Goal: Communication & Community: Answer question/provide support

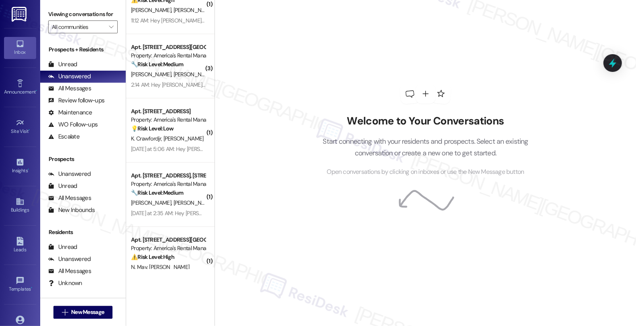
scroll to position [52, 0]
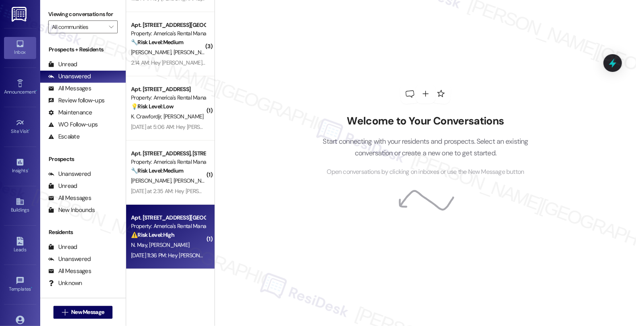
click at [199, 248] on div "Apt. [STREET_ADDRESS][PERSON_NAME] [PERSON_NAME] Farm Trail Property: America's…" at bounding box center [170, 237] width 88 height 64
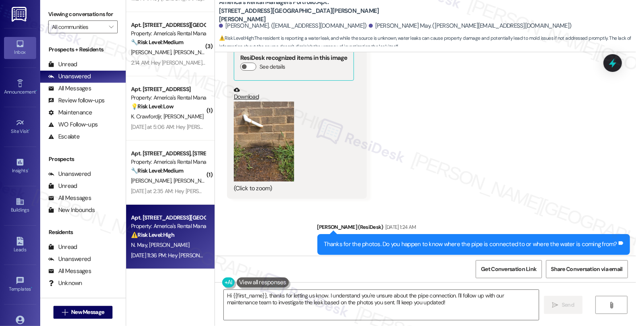
scroll to position [1595, 0]
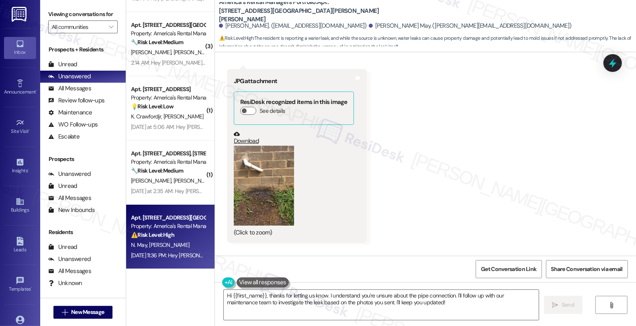
click at [275, 179] on button "Zoom image" at bounding box center [264, 186] width 60 height 80
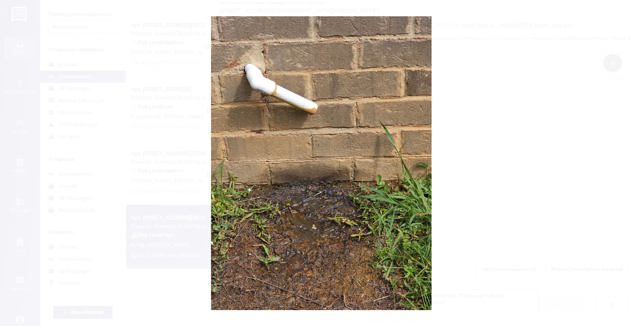
click at [539, 162] on button "Unzoom image" at bounding box center [318, 163] width 636 height 326
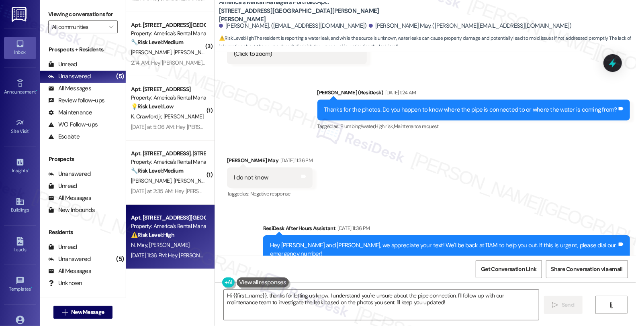
scroll to position [0, 0]
drag, startPoint x: 221, startPoint y: 143, endPoint x: 250, endPoint y: 143, distance: 28.5
click at [250, 150] on div "Received via SMS [PERSON_NAME] May [DATE] 11:36 PM I do not know Tags and notes…" at bounding box center [270, 178] width 98 height 56
copy div "[PERSON_NAME] May"
click at [227, 156] on div "[PERSON_NAME] May [DATE] 11:36 PM" at bounding box center [270, 161] width 86 height 11
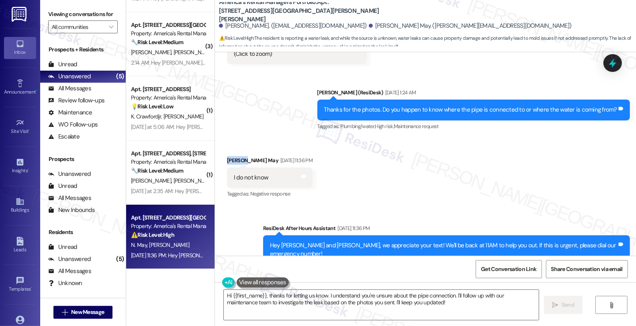
click at [227, 156] on div "[PERSON_NAME] May [DATE] 11:36 PM" at bounding box center [270, 161] width 86 height 11
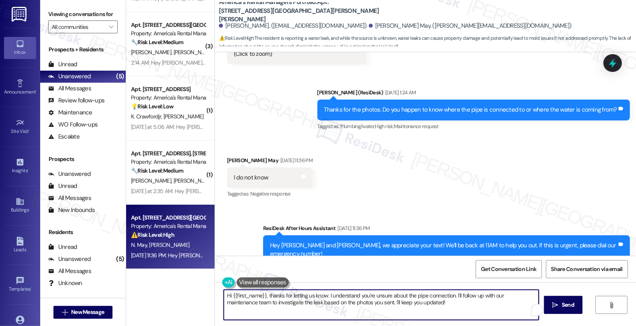
drag, startPoint x: 230, startPoint y: 295, endPoint x: 259, endPoint y: 298, distance: 29.2
click at [259, 298] on textarea "Hi {{first_name}}, thanks for letting us know. I understand you're unsure about…" at bounding box center [381, 305] width 315 height 30
click at [235, 298] on textarea "Hi {{first_name}}, thanks for letting us know. I understand you're unsure about…" at bounding box center [381, 305] width 315 height 30
drag, startPoint x: 228, startPoint y: 295, endPoint x: 261, endPoint y: 295, distance: 33.8
click at [261, 295] on textarea "Hi {{first_name}}, thanks for letting us know. I understand you're unsure about…" at bounding box center [381, 305] width 315 height 30
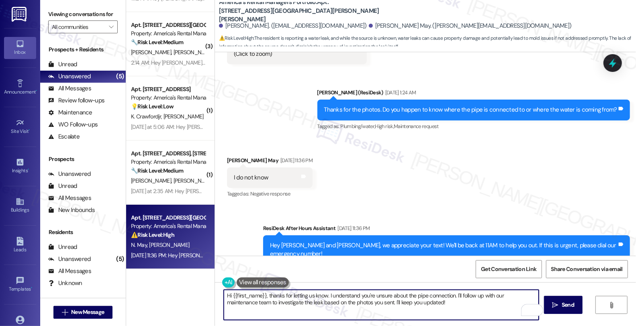
paste textarea "[PERSON_NAME]"
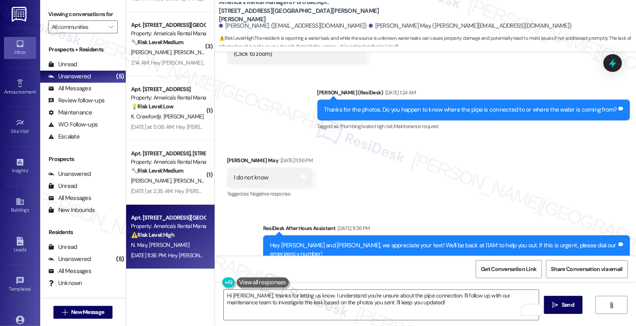
click at [547, 169] on div "Received via SMS [PERSON_NAME] May [DATE] 11:36 PM I do not know Tags and notes…" at bounding box center [425, 172] width 421 height 68
click at [272, 295] on textarea "Hi [PERSON_NAME], thanks for letting us know. I understand you're unsure about …" at bounding box center [381, 305] width 315 height 30
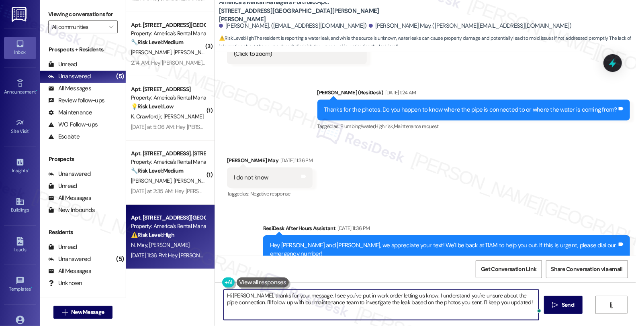
paste textarea "#53708-1"
click at [318, 295] on textarea "Hi [PERSON_NAME], thanks for your message. I see you've put in work order #5370…" at bounding box center [381, 305] width 315 height 30
drag, startPoint x: 330, startPoint y: 297, endPoint x: 388, endPoint y: 294, distance: 58.0
click at [388, 294] on textarea "Hi [PERSON_NAME], thanks for your message. I see that a work order you've put i…" at bounding box center [381, 305] width 315 height 30
click at [381, 296] on textarea "Hi [PERSON_NAME], thanks for your message. I see that work order #53708-1 for t…" at bounding box center [381, 305] width 315 height 30
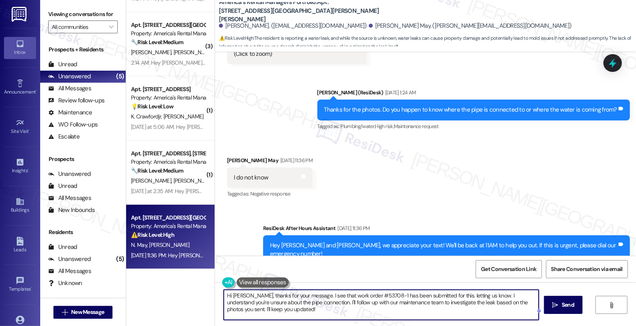
drag, startPoint x: 483, startPoint y: 296, endPoint x: 489, endPoint y: 304, distance: 10.5
click at [489, 304] on textarea "Hi [PERSON_NAME], thanks for your message. I see that work order #53708-1 has b…" at bounding box center [381, 305] width 315 height 30
click at [456, 318] on textarea "Hi [PERSON_NAME], thanks for your message. I see that work order #53708-1 has b…" at bounding box center [381, 305] width 315 height 30
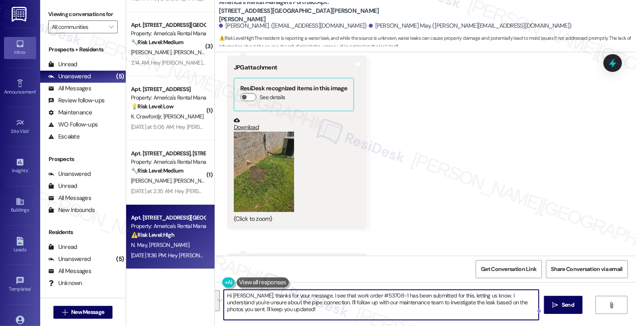
scroll to position [1015, 0]
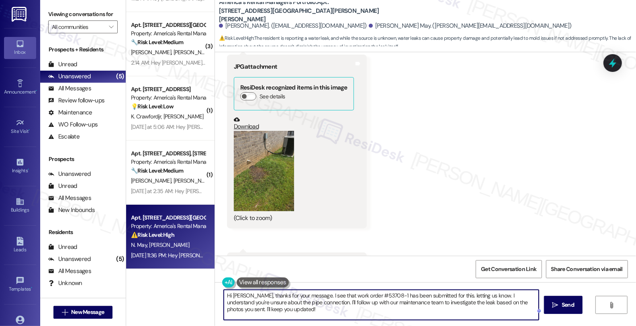
drag, startPoint x: 445, startPoint y: 297, endPoint x: 456, endPoint y: 310, distance: 17.1
click at [456, 310] on textarea "Hi [PERSON_NAME], thanks for your message. I see that work order #53708-1 has b…" at bounding box center [381, 305] width 315 height 30
click at [272, 162] on button "Zoom image" at bounding box center [264, 171] width 60 height 80
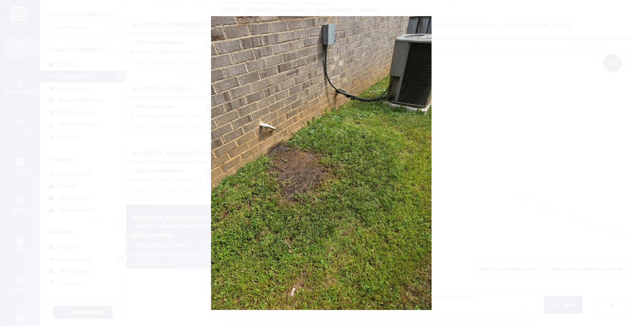
click at [483, 175] on button "Unzoom image" at bounding box center [318, 163] width 636 height 326
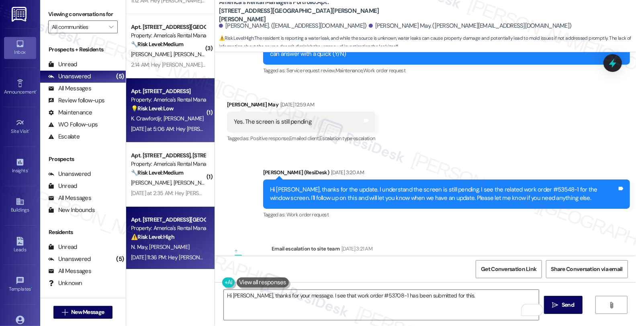
scroll to position [52, 0]
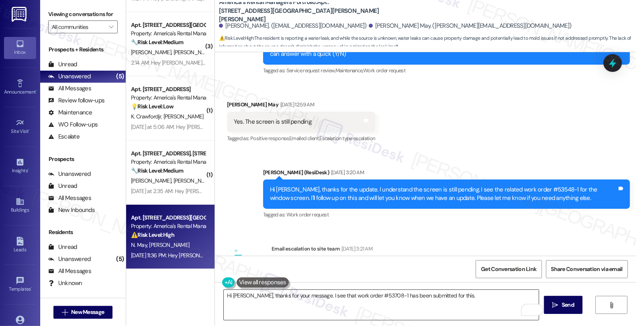
click at [472, 292] on textarea "Hi [PERSON_NAME], thanks for your message. I see that work order #53708-1 has b…" at bounding box center [381, 305] width 315 height 30
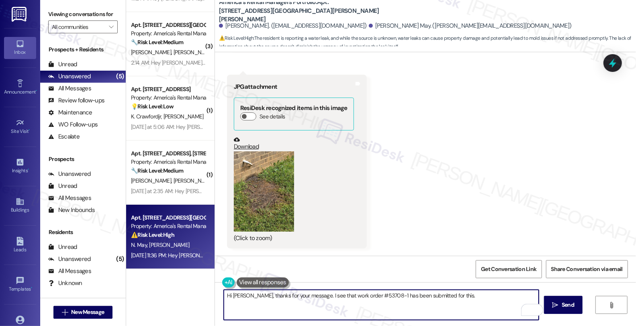
scroll to position [1193, 0]
click at [452, 298] on textarea "Hi [PERSON_NAME], thanks for your message. I see that work order #53708-1 has b…" at bounding box center [381, 305] width 315 height 30
click at [473, 295] on textarea "Hi [PERSON_NAME], thanks for your message. I see that work order #53708-1 has b…" at bounding box center [381, 305] width 315 height 30
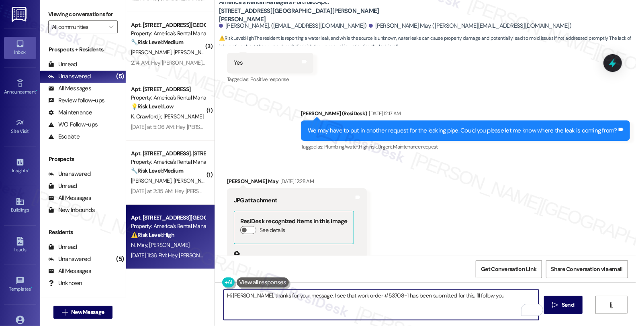
scroll to position [1015, 0]
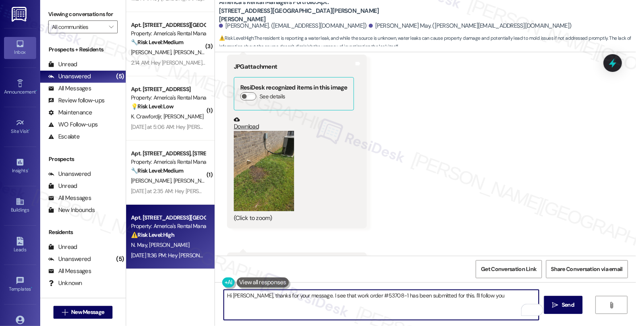
click at [274, 160] on button "Zoom image" at bounding box center [264, 171] width 60 height 80
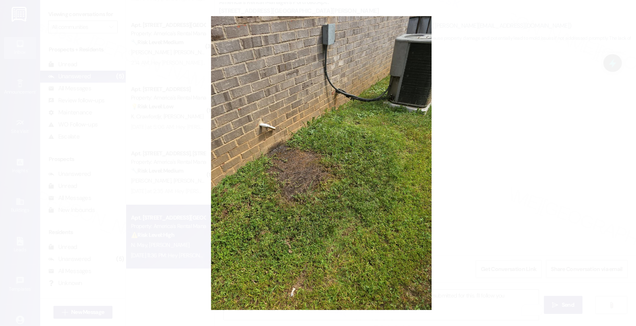
click at [602, 162] on button "Unzoom image" at bounding box center [318, 163] width 636 height 326
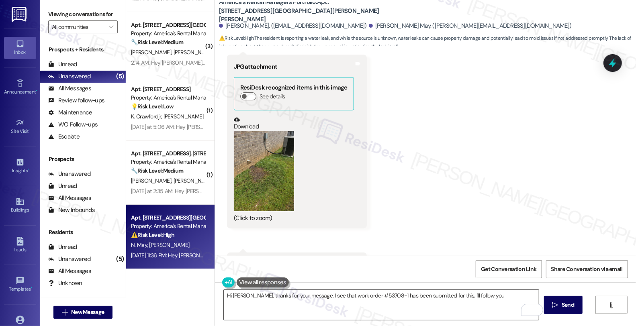
click at [487, 298] on textarea "Hi [PERSON_NAME], thanks for your message. I see that work order #53708-1 has b…" at bounding box center [381, 305] width 315 height 30
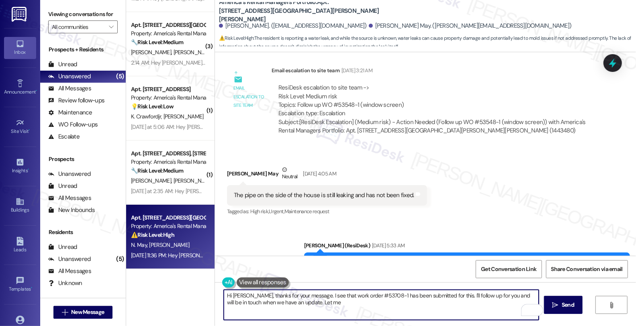
scroll to position [389, 0]
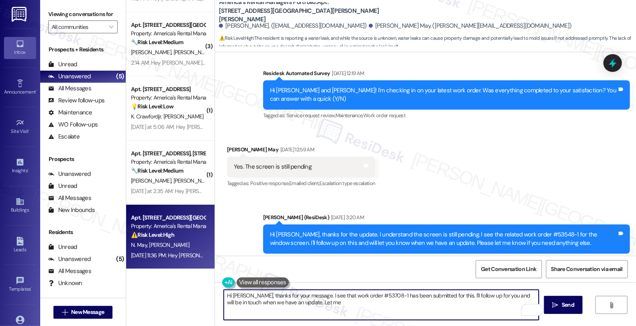
click at [280, 302] on textarea "Hi [PERSON_NAME], thanks for your message. I see that work order #53708-1 has b…" at bounding box center [381, 305] width 315 height 30
click at [289, 303] on textarea "Hi [PERSON_NAME], thanks for your message. I see that work order #53708-1 has b…" at bounding box center [381, 305] width 315 height 30
click at [283, 304] on textarea "Hi [PERSON_NAME], thanks for your message. I see that work order #53708-1 has b…" at bounding box center [381, 305] width 315 height 30
click at [308, 299] on textarea "Hi [PERSON_NAME], thanks for your message. I see that work order #53708-1 has b…" at bounding box center [381, 305] width 315 height 30
drag, startPoint x: 282, startPoint y: 302, endPoint x: 350, endPoint y: 303, distance: 68.0
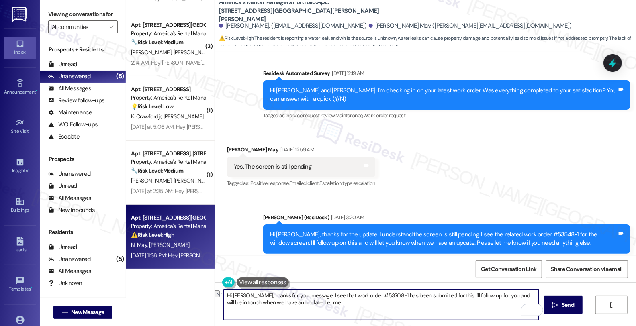
click at [350, 303] on textarea "Hi [PERSON_NAME], thanks for your message. I see that work order #53708-1 has b…" at bounding box center [381, 305] width 315 height 30
type textarea "Hi [PERSON_NAME], thanks for your message. I see that work order #53708-1 has b…"
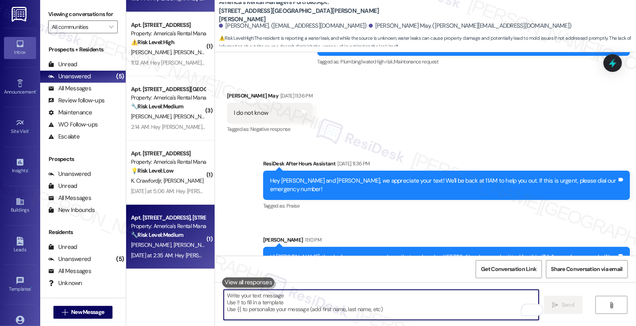
scroll to position [0, 0]
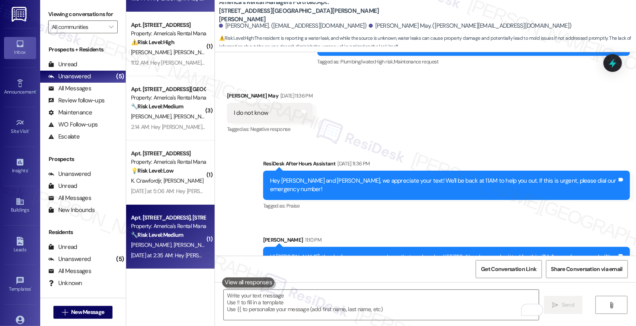
click at [169, 239] on div "🔧 Risk Level: Medium The resident is asking about drilling into the brick or mo…" at bounding box center [168, 235] width 74 height 8
type textarea "Fetching suggested responses. Please feel free to read through the conversation…"
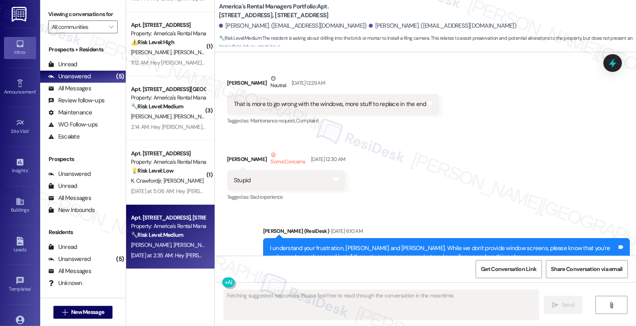
scroll to position [2355, 0]
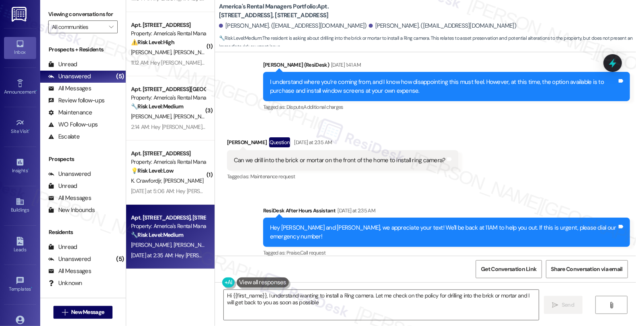
type textarea "Hi {{first_name}}, I understand wanting to install a Ring camera. Let me check …"
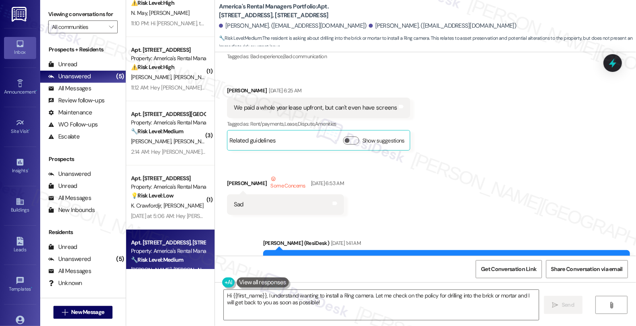
scroll to position [0, 0]
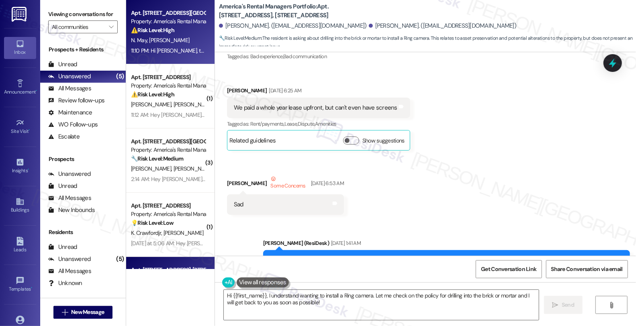
click at [170, 38] on div "N. May [PERSON_NAME]" at bounding box center [168, 40] width 76 height 10
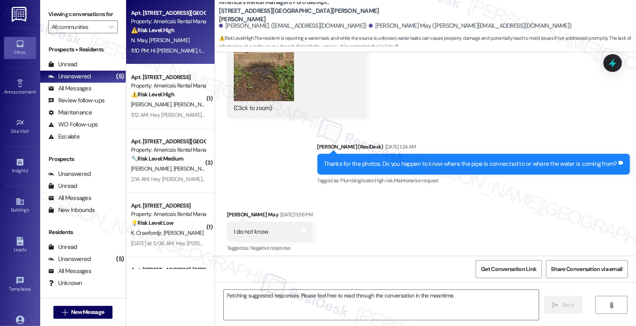
scroll to position [1706, 0]
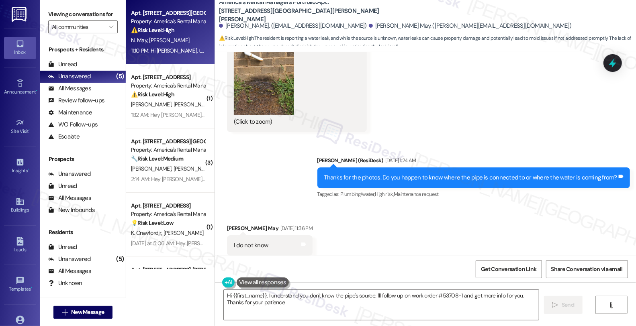
type textarea "Hi {{first_name}}, I understand you don't know the pipe's source. I'll follow u…"
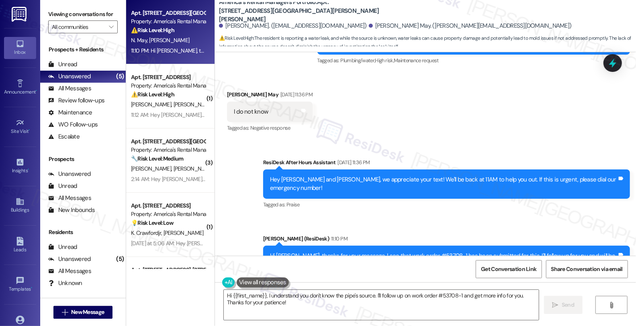
scroll to position [1851, 0]
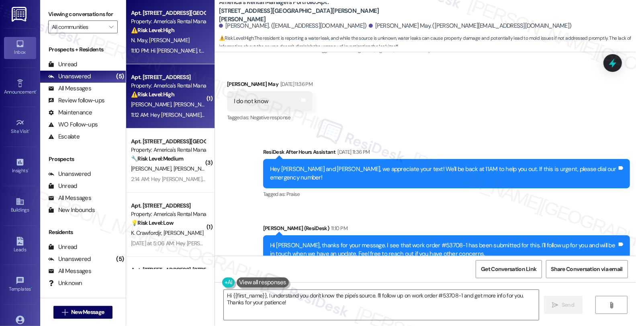
click at [184, 101] on div "[PERSON_NAME] [PERSON_NAME]" at bounding box center [168, 105] width 76 height 10
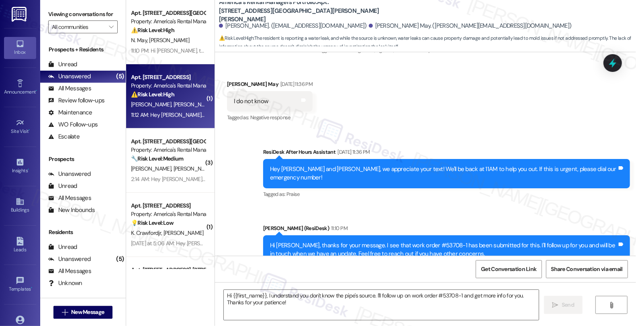
type textarea "Fetching suggested responses. Please feel free to read through the conversation…"
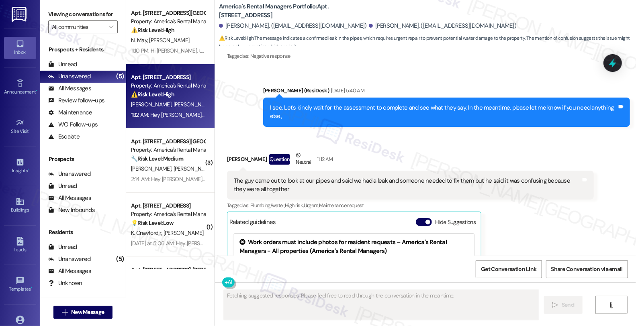
scroll to position [2201, 0]
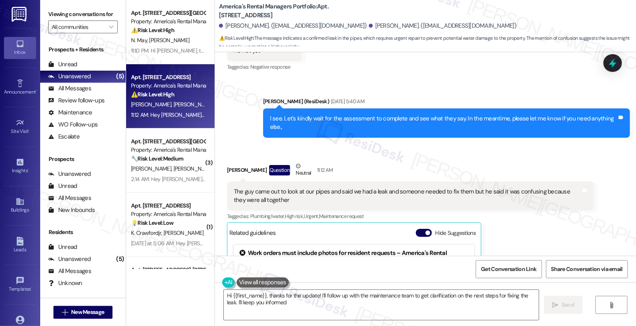
type textarea "Hi {{first_name}}, thanks for the update! I'll follow up with the maintenance t…"
drag, startPoint x: 234, startPoint y: 158, endPoint x: 304, endPoint y: 159, distance: 70.4
click at [304, 188] on div "The guy came out to look at our pipes and said we had a leak and someone needed…" at bounding box center [407, 196] width 347 height 17
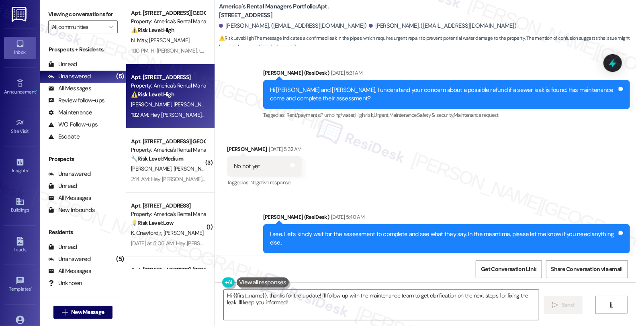
scroll to position [2067, 0]
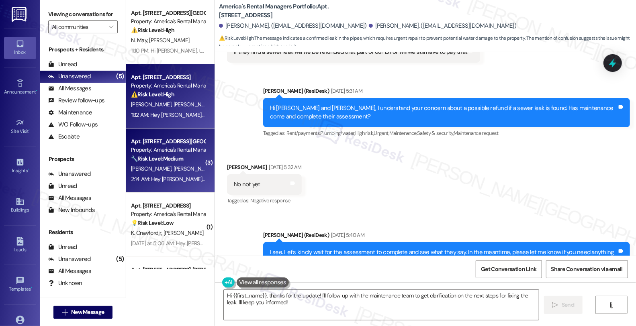
click at [185, 154] on div "Property: America's Rental Managers Portfolio" at bounding box center [168, 150] width 74 height 8
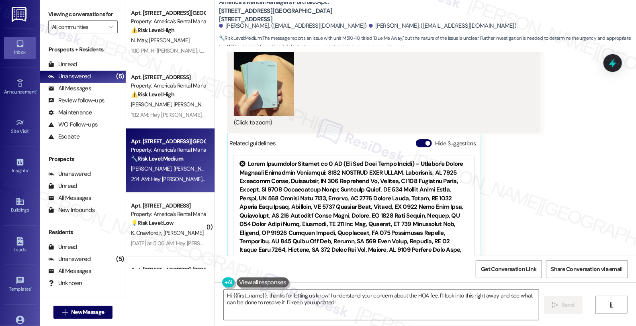
scroll to position [5350, 0]
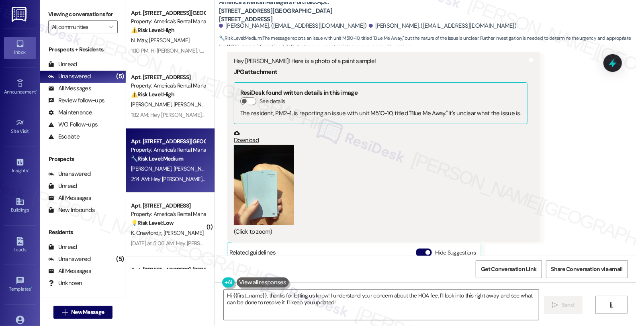
click at [242, 145] on button "Zoom image" at bounding box center [264, 185] width 60 height 80
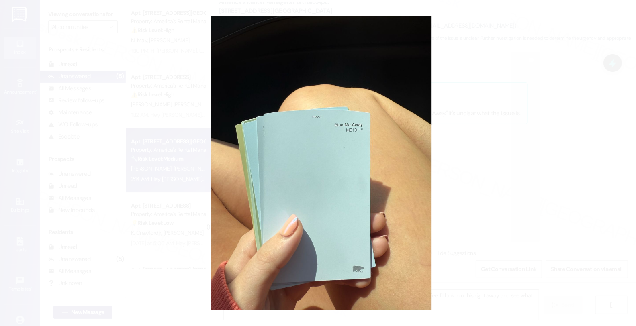
click at [479, 135] on button "Unzoom image" at bounding box center [318, 163] width 636 height 326
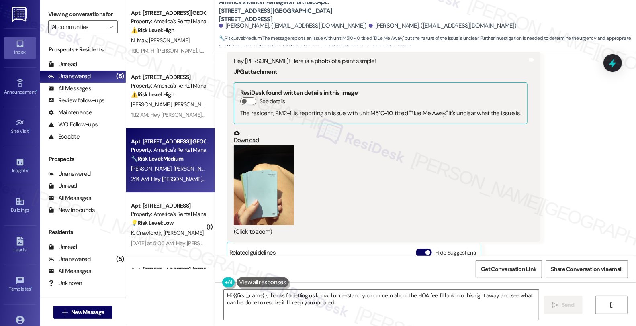
click at [317, 145] on div "(Click to zoom)" at bounding box center [381, 191] width 294 height 92
click at [242, 145] on button "Zoom image" at bounding box center [264, 185] width 60 height 80
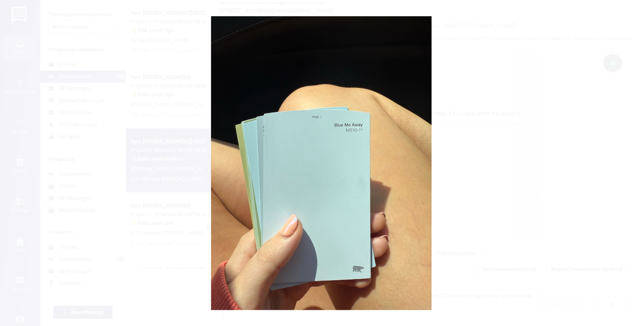
click at [493, 122] on button "Unzoom image" at bounding box center [318, 163] width 636 height 326
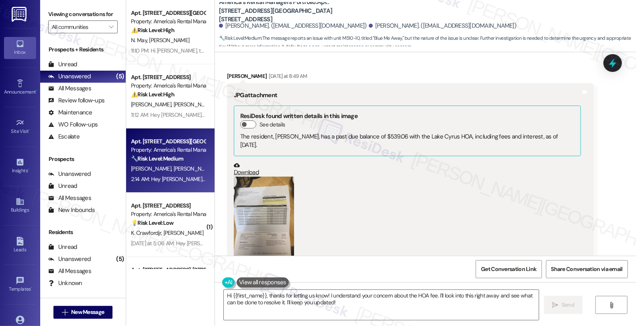
scroll to position [4814, 0]
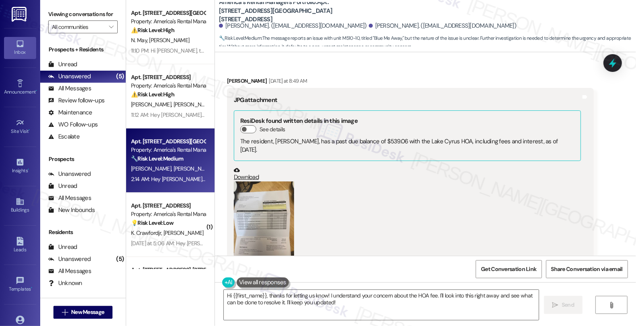
click at [270, 182] on button "Zoom image" at bounding box center [264, 222] width 60 height 80
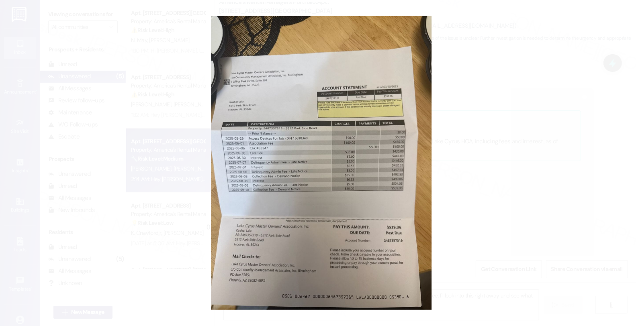
click at [291, 152] on button "Unzoom image" at bounding box center [318, 163] width 636 height 326
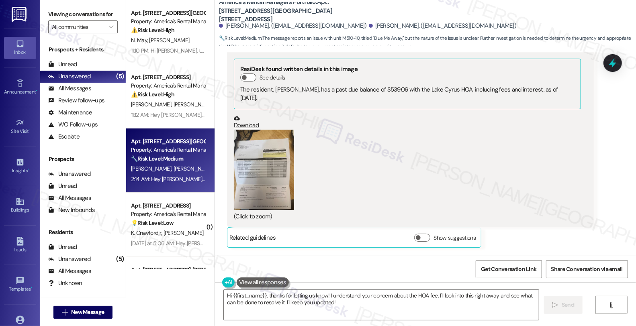
scroll to position [4858, 0]
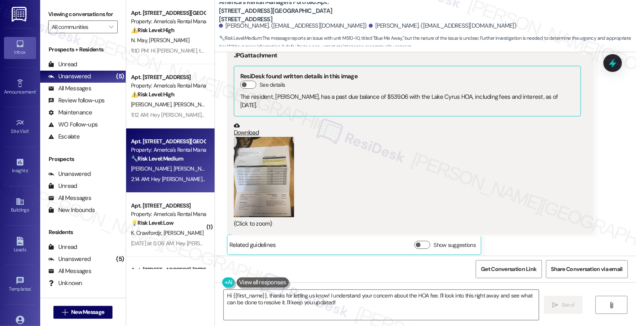
click at [240, 123] on link "Download" at bounding box center [407, 130] width 347 height 14
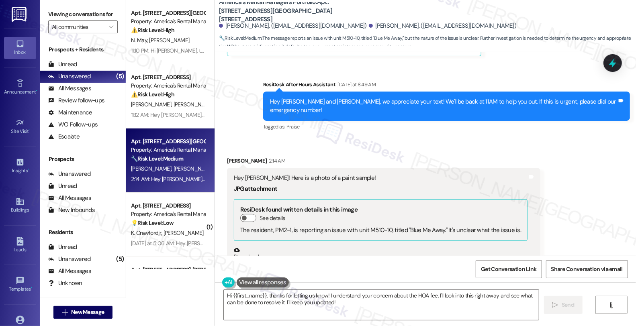
scroll to position [5171, 0]
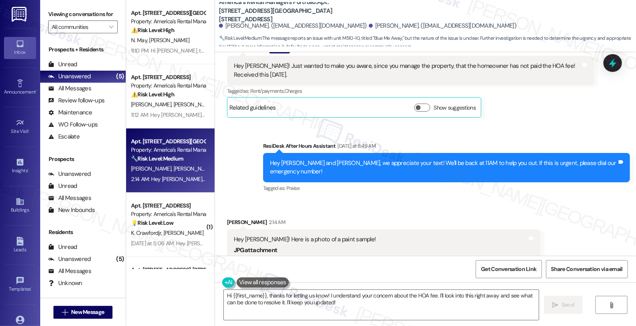
click at [256, 236] on div "Hey [PERSON_NAME]! Here is a photo of a paint sample!" at bounding box center [381, 240] width 294 height 8
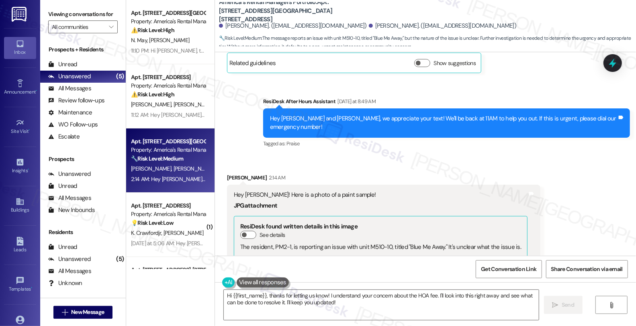
scroll to position [5260, 0]
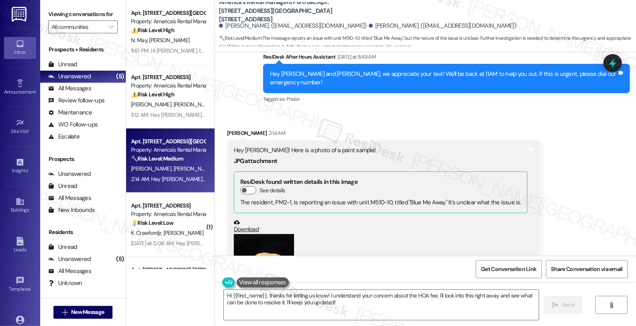
click at [271, 234] on button "Zoom image" at bounding box center [264, 274] width 60 height 80
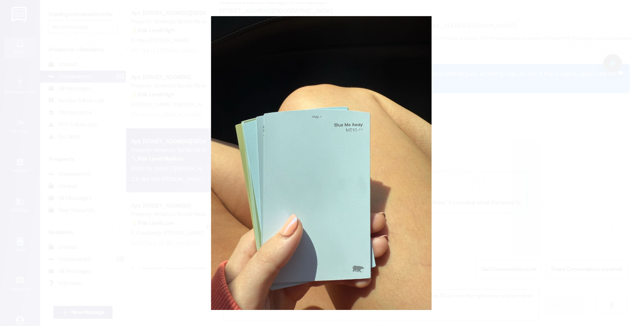
click at [463, 192] on button "Unzoom image" at bounding box center [318, 163] width 636 height 326
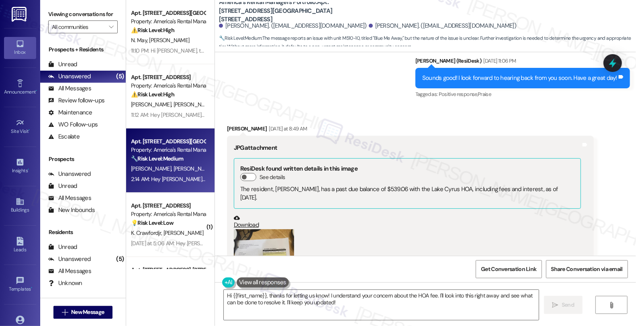
scroll to position [4858, 0]
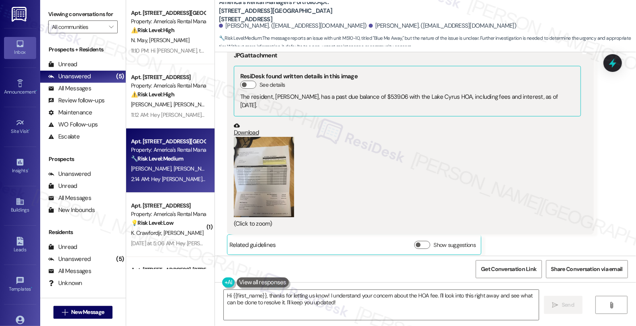
click at [550, 158] on div "(Click to zoom)" at bounding box center [407, 183] width 347 height 92
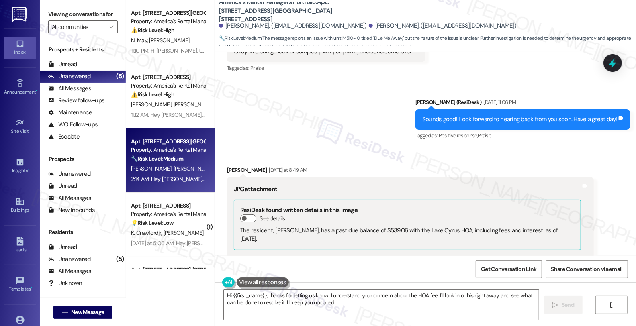
scroll to position [4635, 0]
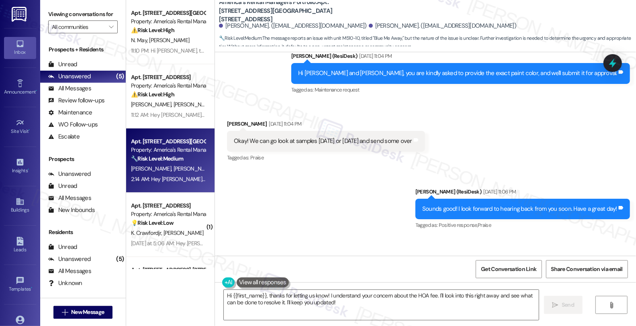
click at [234, 256] on div "[PERSON_NAME] [DATE] at 8:49 AM" at bounding box center [410, 261] width 367 height 11
copy div "[PERSON_NAME]"
click at [228, 295] on textarea "Hi {{first_name}}, thanks for letting us know! I understand your concern about …" at bounding box center [381, 305] width 315 height 30
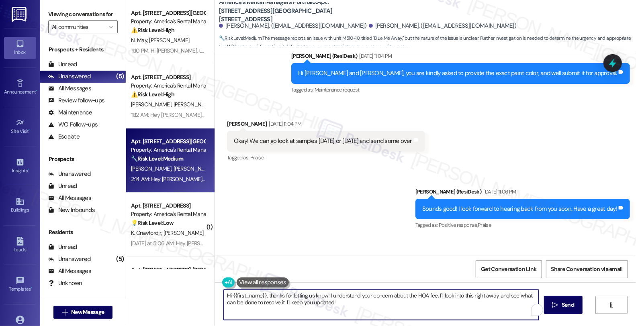
paste textarea "[PERSON_NAME]"
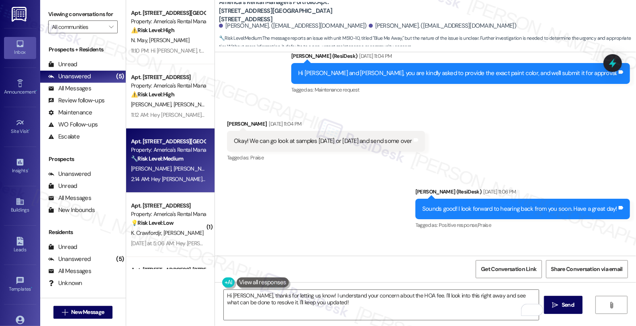
click at [560, 220] on div "Tagged as: Positive response , Click to highlight conversations about Positive …" at bounding box center [523, 226] width 215 height 12
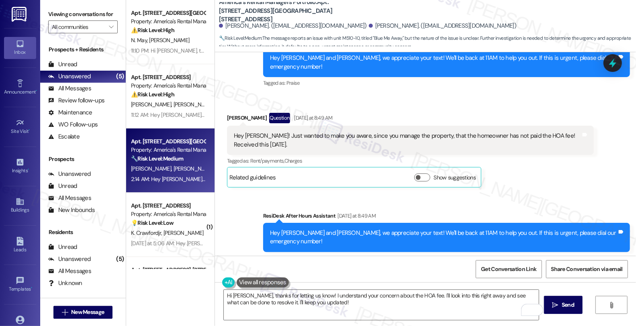
scroll to position [5216, 0]
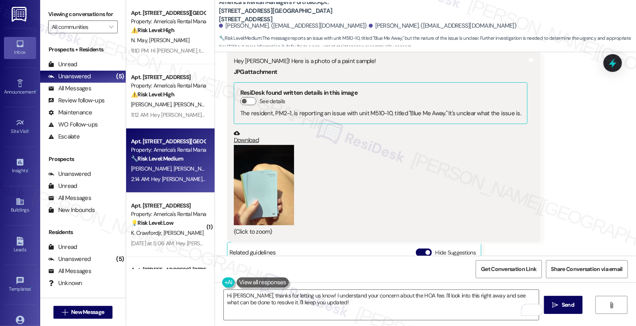
click at [594, 166] on div "Received via SMS [PERSON_NAME] 2:14 AM Hey [PERSON_NAME]! Here is a photo of a …" at bounding box center [425, 211] width 421 height 378
click at [617, 162] on div "Received via SMS [PERSON_NAME] 2:14 AM Hey [PERSON_NAME]! Here is a photo of a …" at bounding box center [425, 211] width 421 height 378
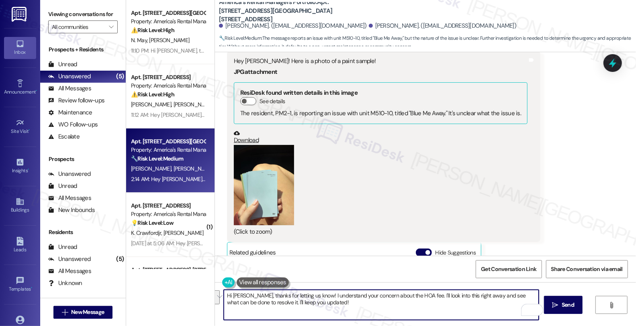
drag, startPoint x: 423, startPoint y: 296, endPoint x: 452, endPoint y: 314, distance: 34.7
click at [452, 314] on textarea "Hi [PERSON_NAME], thanks for letting us know! I understand your concern about t…" at bounding box center [381, 305] width 315 height 30
click at [495, 291] on textarea "Hi [PERSON_NAME], thanks for letting us know! I understand your concern about t…" at bounding box center [381, 305] width 315 height 30
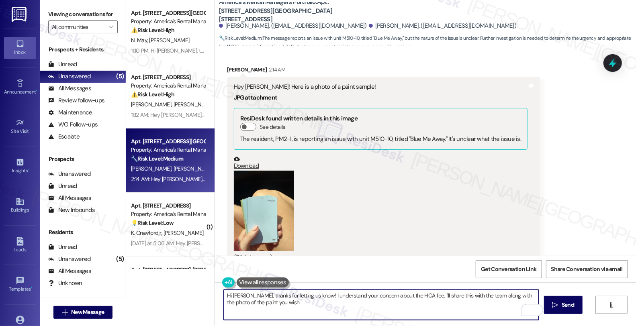
scroll to position [5305, 0]
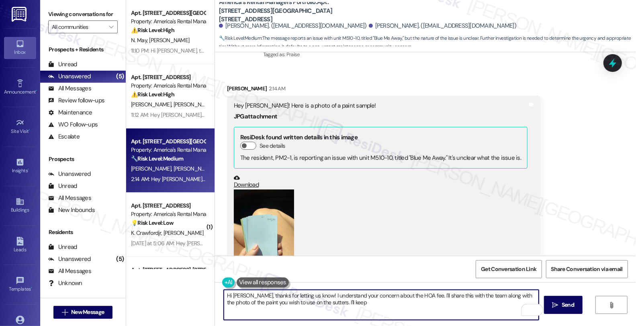
click at [300, 303] on textarea "Hi [PERSON_NAME], thanks for letting us know! I understand your concern about t…" at bounding box center [381, 305] width 315 height 30
click at [364, 304] on textarea "Hi [PERSON_NAME], thanks for letting us know! I understand your concern about t…" at bounding box center [381, 305] width 315 height 30
click at [345, 303] on textarea "Hi [PERSON_NAME], thanks for letting us know! I understand your concern about t…" at bounding box center [381, 305] width 315 height 30
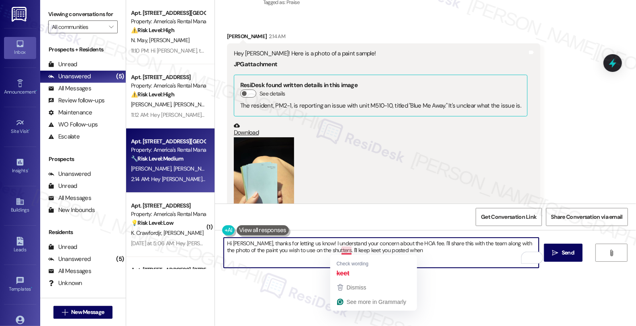
click at [344, 251] on textarea "Hi [PERSON_NAME], thanks for letting us know! I understand your concern about t…" at bounding box center [381, 253] width 315 height 30
click at [400, 250] on textarea "Hi [PERSON_NAME], thanks for letting us know! I understand your concern about t…" at bounding box center [381, 253] width 315 height 30
type textarea "Hi [PERSON_NAME], thanks for letting us know! I understand your concern about t…"
click at [456, 256] on textarea "Hi [PERSON_NAME], thanks for letting us know! I understand your concern about t…" at bounding box center [381, 253] width 315 height 30
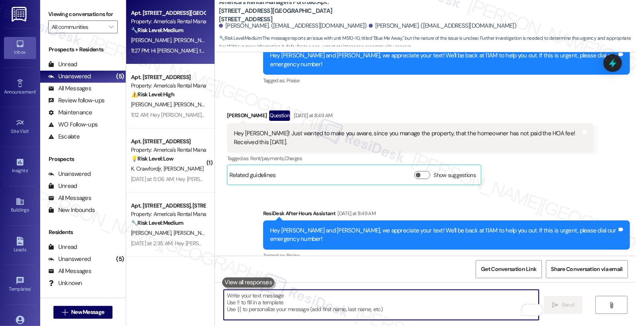
scroll to position [5103, 0]
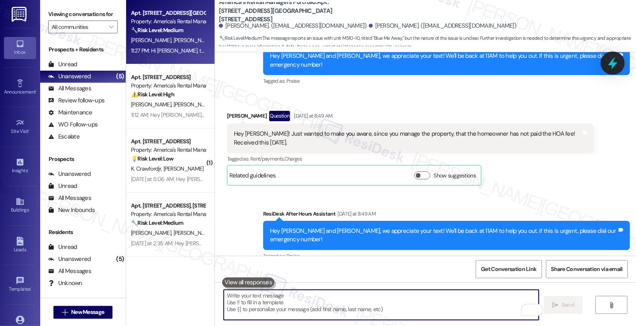
click at [609, 63] on icon at bounding box center [613, 63] width 14 height 14
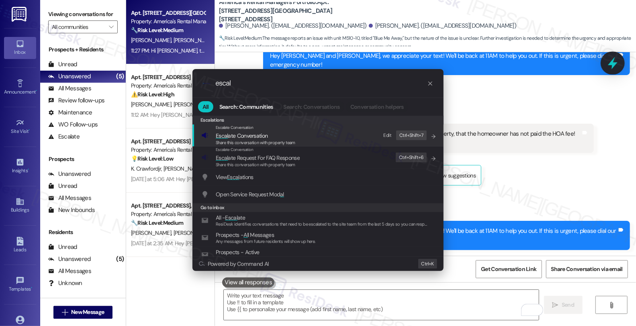
scroll to position [0, 0]
type input "escal"
click at [294, 140] on div "Share this conversation with property team" at bounding box center [256, 143] width 80 height 7
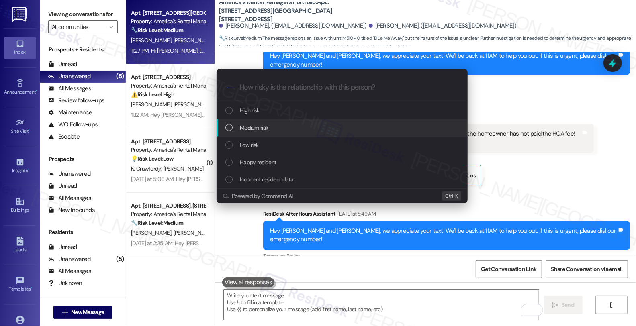
click at [293, 133] on div "Medium risk" at bounding box center [342, 127] width 251 height 17
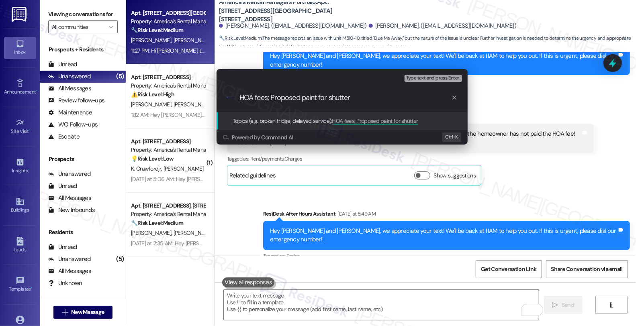
type input "HOA fees; Proposed paint for shutters"
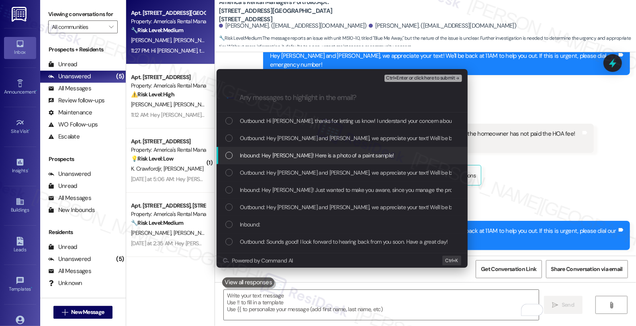
click at [291, 159] on span "Inbound: Hey [PERSON_NAME]! Here is a photo of a paint sample!" at bounding box center [317, 155] width 154 height 9
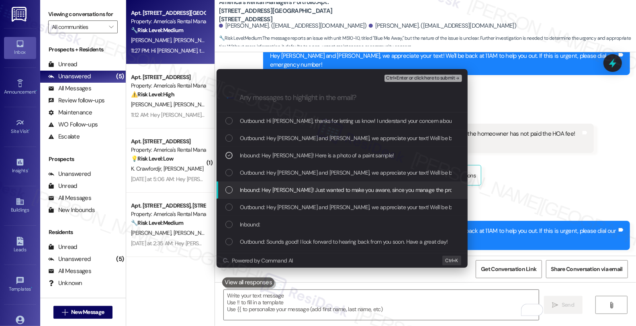
click at [283, 195] on div "Inbound: Hey [PERSON_NAME]! Just wanted to make you aware, since you manage the…" at bounding box center [342, 190] width 251 height 17
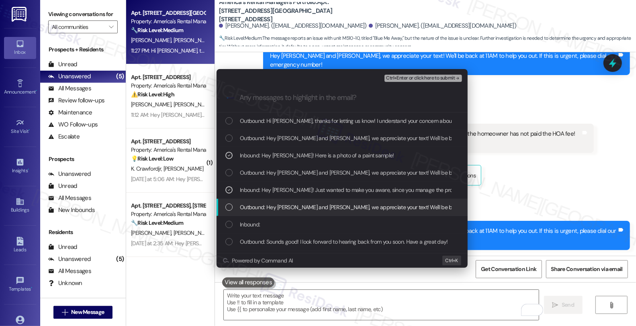
click at [282, 211] on span "Outbound: Hey [PERSON_NAME] and [PERSON_NAME], we appreciate your text! We'll b…" at bounding box center [438, 207] width 396 height 9
click at [282, 203] on span "Outbound: Hey [PERSON_NAME] and [PERSON_NAME], we appreciate your text! We'll b…" at bounding box center [438, 207] width 396 height 9
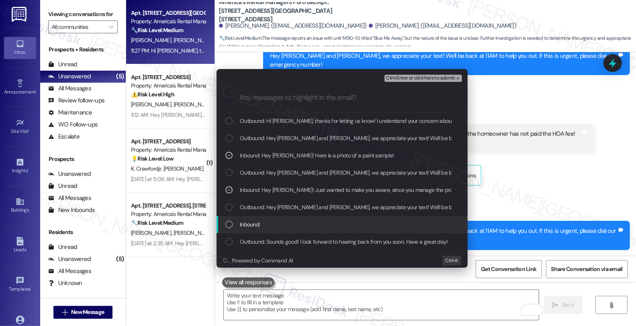
click at [282, 226] on div "Inbound:" at bounding box center [343, 224] width 235 height 9
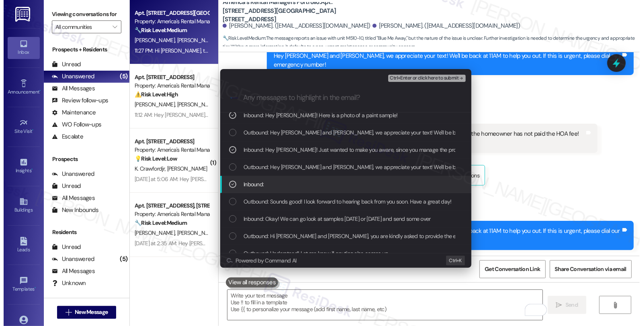
scroll to position [45, 0]
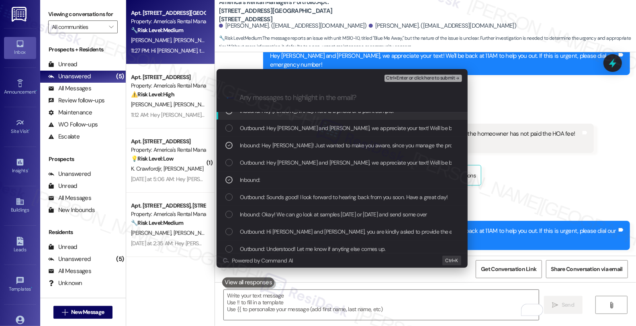
click at [407, 80] on span "Ctrl+Enter or click here to submit" at bounding box center [420, 79] width 69 height 6
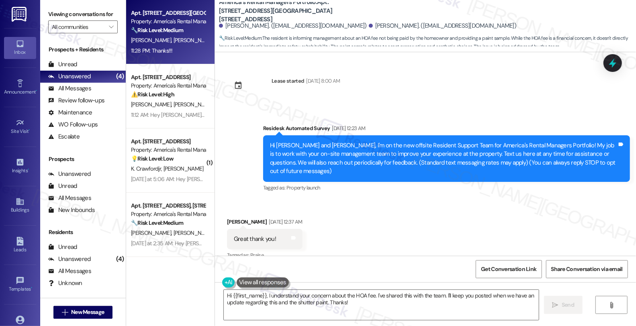
scroll to position [5498, 0]
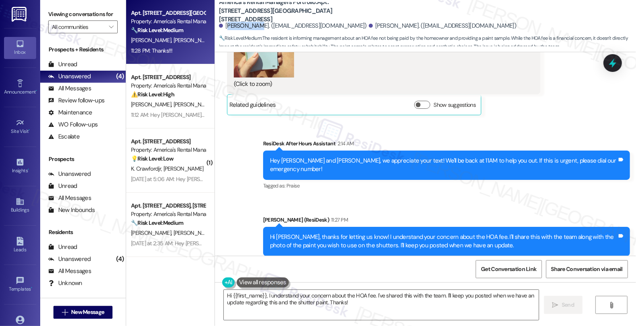
drag, startPoint x: 222, startPoint y: 25, endPoint x: 248, endPoint y: 24, distance: 27.0
click at [248, 24] on div "[PERSON_NAME]. ([EMAIL_ADDRESS][DOMAIN_NAME])" at bounding box center [293, 26] width 148 height 8
click at [230, 27] on div "[PERSON_NAME]. ([EMAIL_ADDRESS][DOMAIN_NAME])" at bounding box center [293, 26] width 148 height 8
drag, startPoint x: 326, startPoint y: 29, endPoint x: 364, endPoint y: 26, distance: 37.9
click at [369, 26] on div "[PERSON_NAME]. ([EMAIL_ADDRESS][DOMAIN_NAME])" at bounding box center [443, 26] width 148 height 8
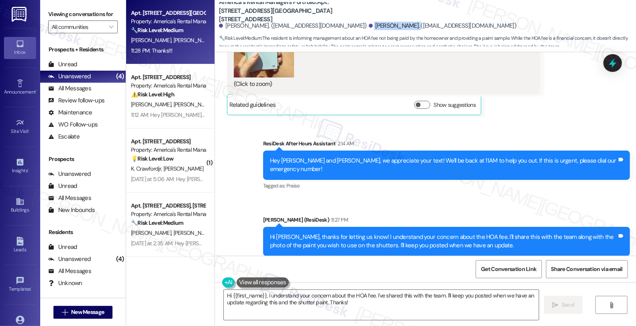
copy div "[PERSON_NAME]."
drag, startPoint x: 456, startPoint y: 191, endPoint x: 481, endPoint y: 207, distance: 29.2
click at [481, 274] on div "Received via SMS [PERSON_NAME] 11:28 PM Thanks!!! Tags and notes Tagged as: Pra…" at bounding box center [425, 308] width 421 height 68
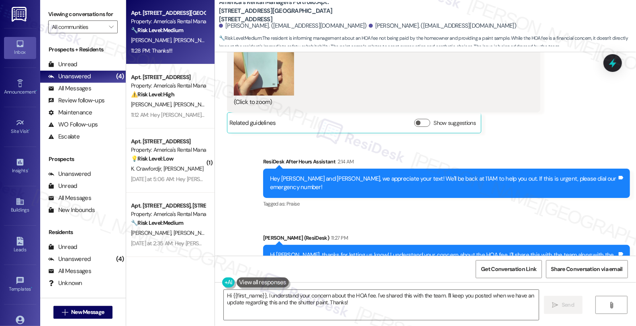
scroll to position [5498, 0]
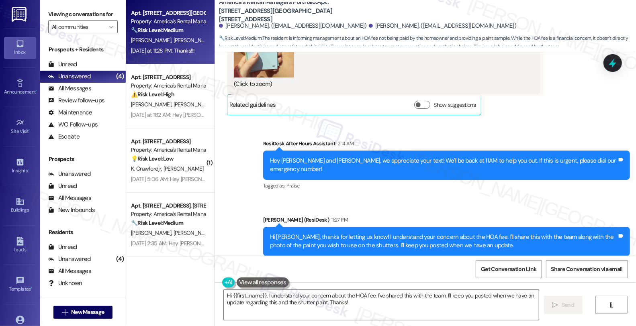
click at [615, 274] on div "Received via SMS [PERSON_NAME] 11:28 PM Thanks!!! Tags and notes Tagged as: Pra…" at bounding box center [425, 308] width 421 height 68
click at [394, 274] on div "Received via SMS [PERSON_NAME] 11:28 PM Thanks!!! Tags and notes Tagged as: Pra…" at bounding box center [425, 308] width 421 height 68
click at [396, 314] on textarea "Hi {{first_name}}, I understand your concern about the HOA fee. I've shared thi…" at bounding box center [381, 305] width 315 height 30
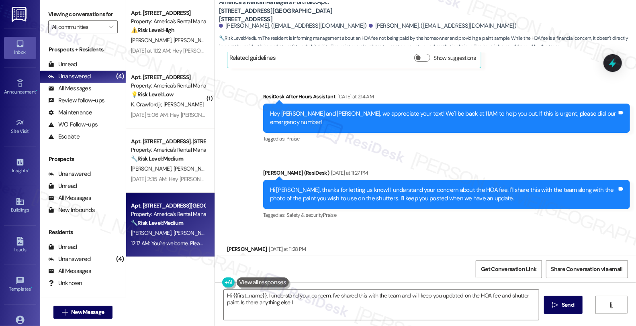
scroll to position [5553, 0]
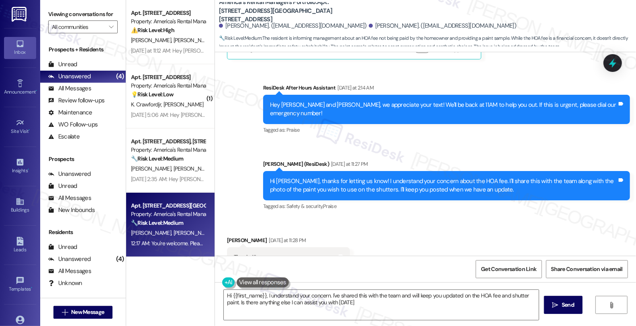
type textarea "Hi {{first_name}}, I understand your concern. I've shared this with the team an…"
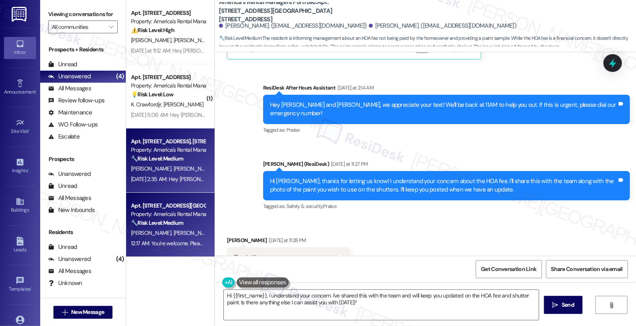
click at [187, 172] on div "[PERSON_NAME] [PERSON_NAME]" at bounding box center [168, 169] width 76 height 10
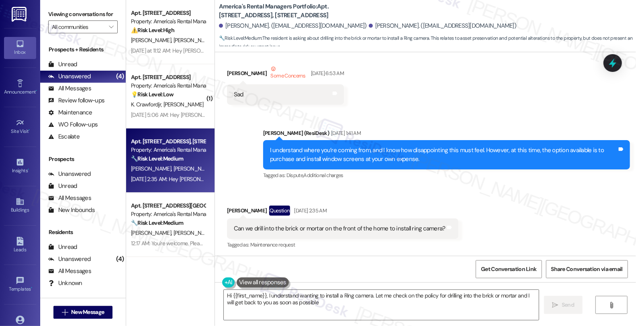
type textarea "Hi {{first_name}}, I understand wanting to install a Ring camera. Let me check …"
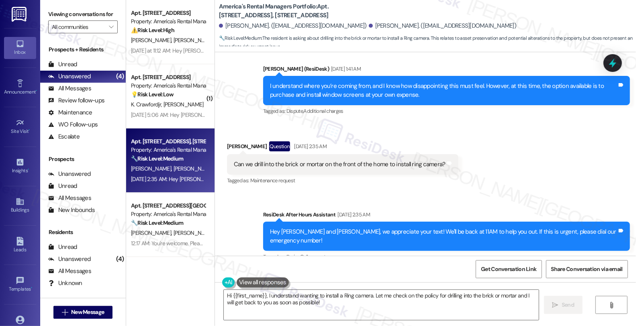
scroll to position [2355, 0]
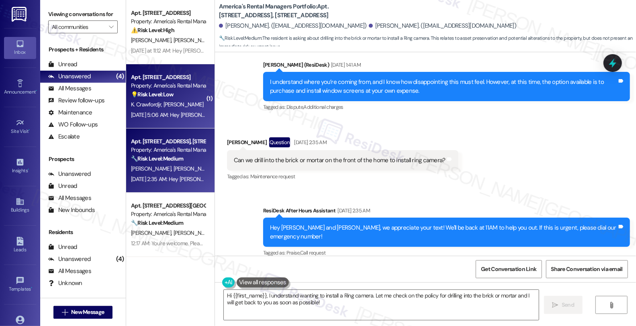
click at [182, 95] on div "💡 Risk Level: Low The message 'Nothing, nothing' is vague and lacks context. Wi…" at bounding box center [168, 94] width 74 height 8
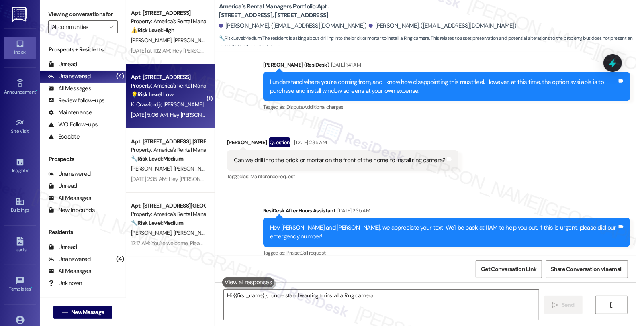
type textarea "Hi {{first_name}}, I understand wanting to install a Ring camera. Let"
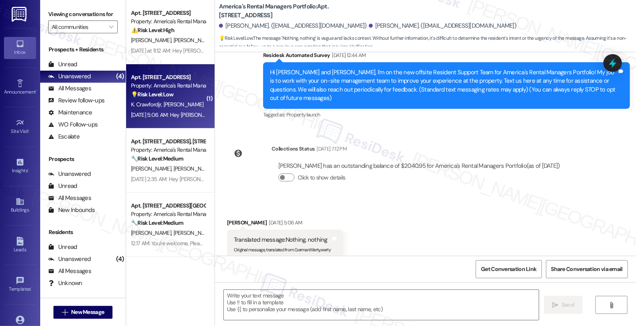
type textarea "Fetching suggested responses. Please feel free to read through the conversation…"
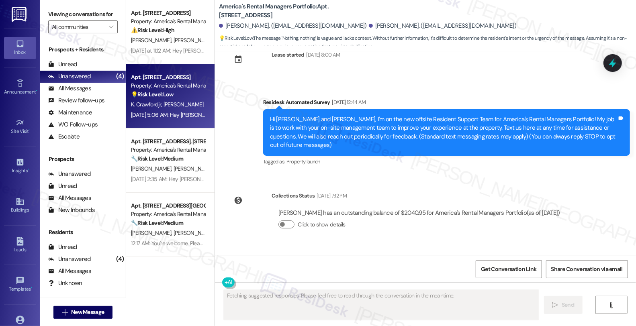
scroll to position [45, 0]
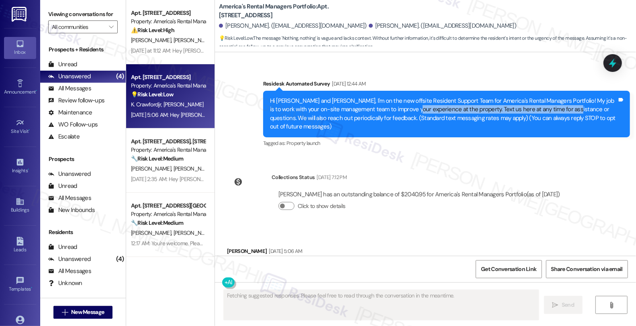
drag, startPoint x: 462, startPoint y: 105, endPoint x: 541, endPoint y: 105, distance: 79.2
click at [541, 105] on div "Hi [PERSON_NAME] and [PERSON_NAME], I'm on the new offsite Resident Support Tea…" at bounding box center [443, 114] width 347 height 35
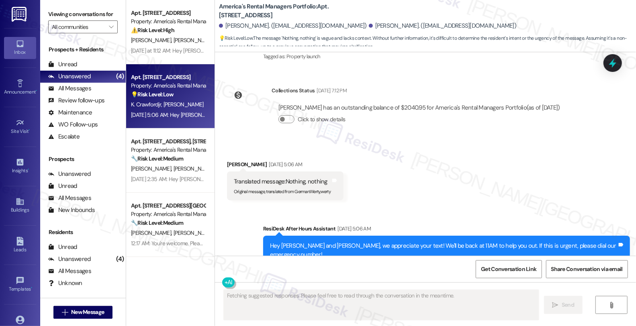
scroll to position [134, 0]
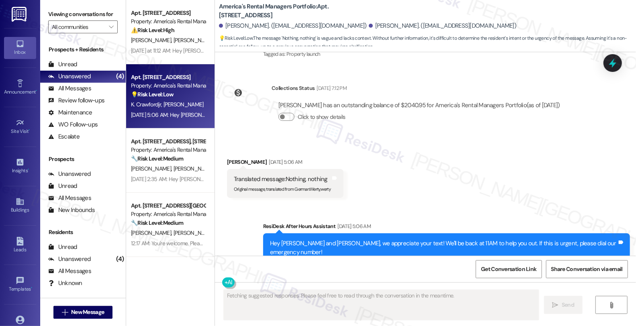
click at [235, 175] on div "Translated message: Nothing, nothing" at bounding box center [282, 179] width 97 height 8
click at [229, 158] on div "[PERSON_NAME] [DATE] 5:06 AM" at bounding box center [285, 163] width 117 height 11
copy div "[PERSON_NAME]"
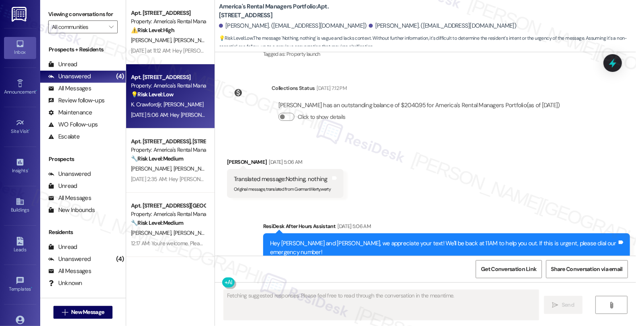
click at [501, 158] on div "Received via SMS [PERSON_NAME] [DATE] 5:06 AM Translated message: Nothing, noth…" at bounding box center [425, 172] width 421 height 65
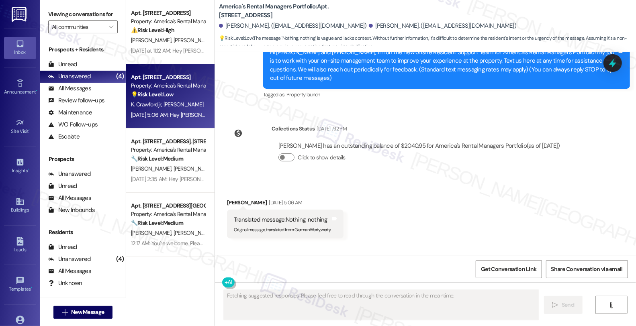
scroll to position [0, 0]
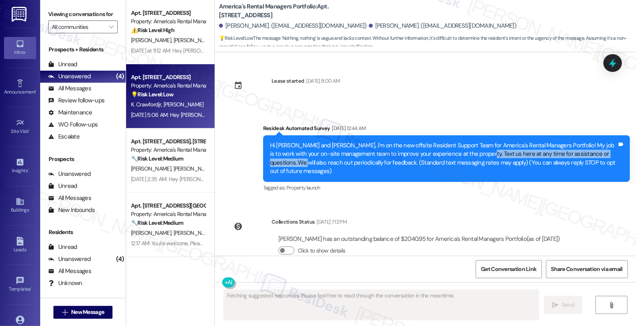
drag, startPoint x: 489, startPoint y: 150, endPoint x: 598, endPoint y: 150, distance: 108.6
click at [598, 150] on div "Hi [PERSON_NAME] and [PERSON_NAME], I'm on the new offsite Resident Support Tea…" at bounding box center [443, 159] width 347 height 35
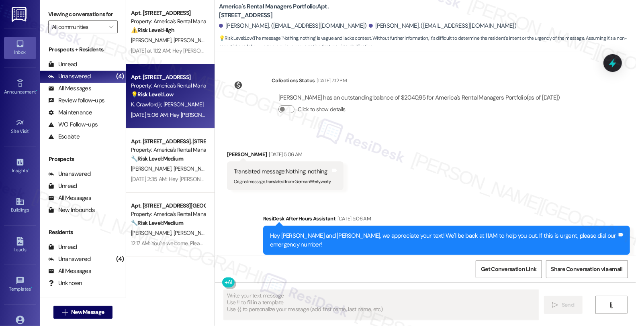
scroll to position [0, 0]
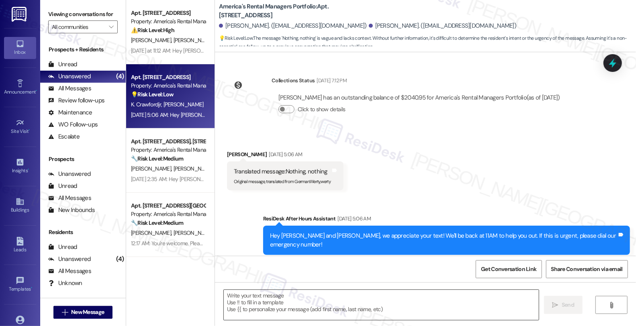
click at [289, 313] on textarea at bounding box center [381, 305] width 315 height 30
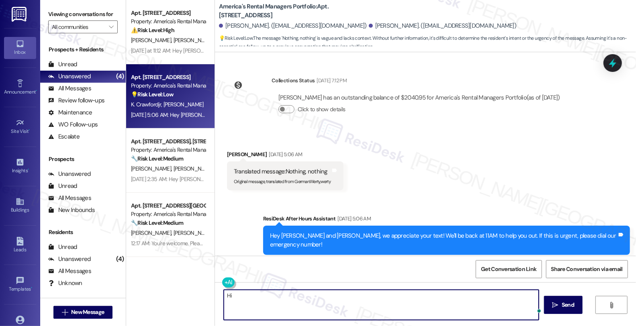
paste textarea "[PERSON_NAME]"
click at [317, 291] on textarea "Hi [PERSON_NAME], it's great to hear from you." at bounding box center [381, 305] width 315 height 30
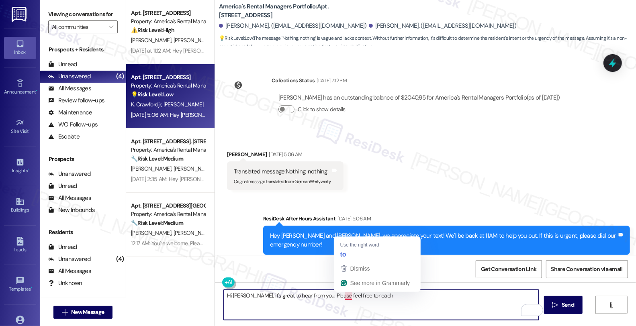
click at [344, 296] on textarea "Hi [PERSON_NAME], it's great to hear from you. Please feel free tor each" at bounding box center [381, 305] width 315 height 30
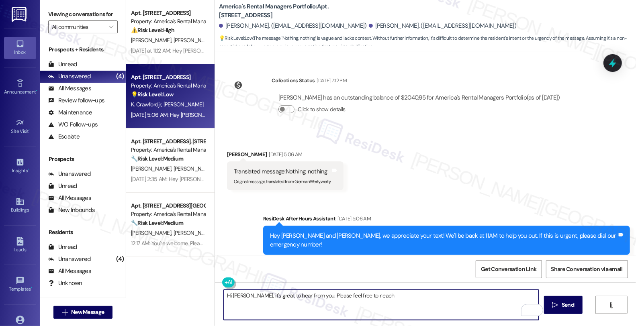
click at [349, 297] on textarea "Hi [PERSON_NAME], it's great to hear from you. Please feel free to r each" at bounding box center [381, 305] width 315 height 30
click at [376, 301] on textarea "Hi [PERSON_NAME], it's great to hear from you. Please feel free to reach" at bounding box center [381, 305] width 315 height 30
click at [402, 298] on textarea "Hi [PERSON_NAME], it's great to hear from you. Please feel free to reach out if…" at bounding box center [381, 305] width 315 height 30
type textarea "Hi [PERSON_NAME], it's great to hear from you. Please feel free to reach out if…"
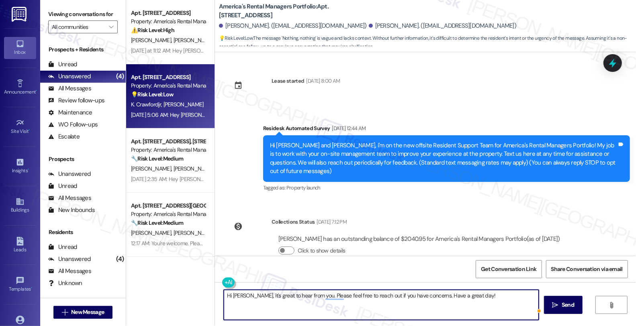
scroll to position [142, 0]
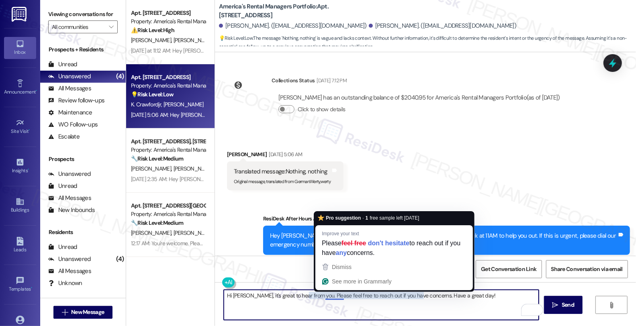
type textarea "Hi [PERSON_NAME], it's great to hear from you. Please feel free to reach out if…"
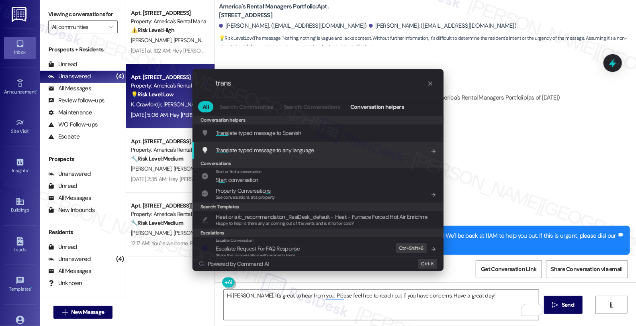
type input "trans"
click at [278, 153] on span "Trans late typed message to any language" at bounding box center [265, 150] width 99 height 7
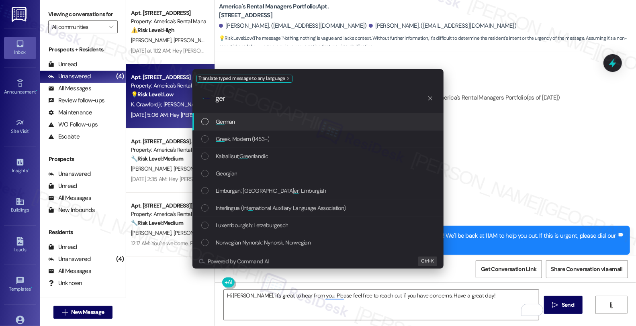
type input "ger"
click at [204, 122] on div "List of options" at bounding box center [204, 121] width 7 height 7
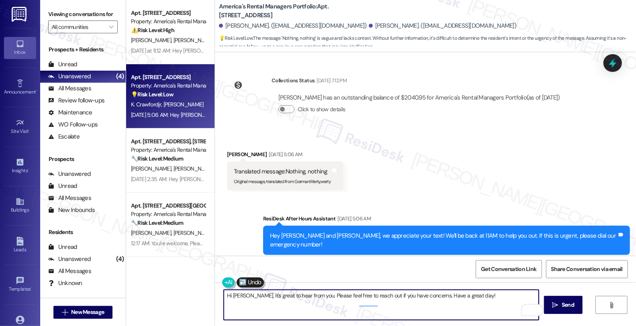
click at [402, 300] on textarea "Hallo Korey, es ist schön, von Ihnen zu hören. Bitte zögern Sie nicht, sich zu …" at bounding box center [381, 305] width 315 height 30
type textarea "Hallo Korey, es ist schön, von Ihnen zu hören. Bitte zögern Sie nicht, sich zu …"
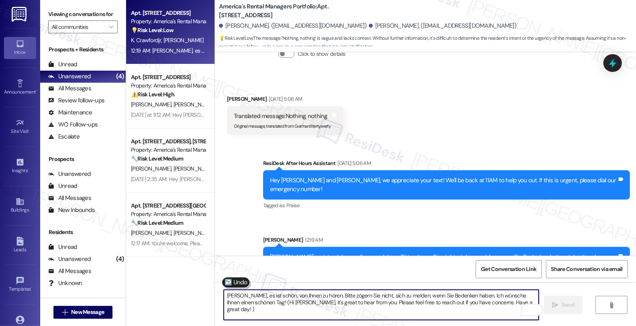
scroll to position [206, 0]
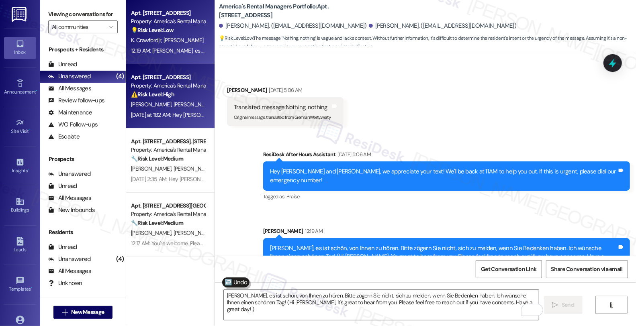
click at [174, 102] on div "[PERSON_NAME] [PERSON_NAME]" at bounding box center [168, 105] width 76 height 10
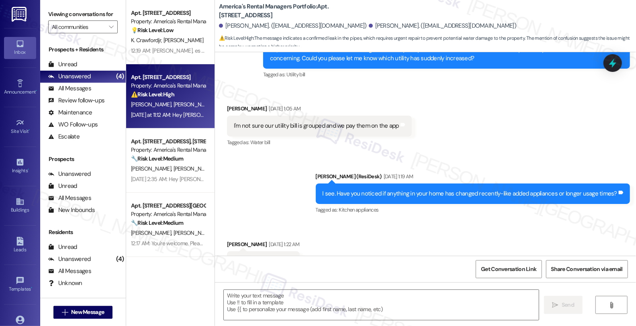
type textarea "Fetching suggested responses. Please feel free to read through the conversation…"
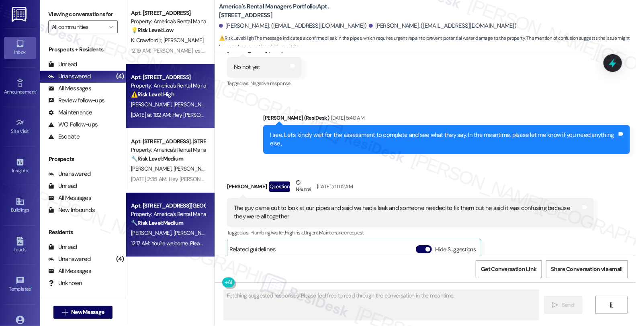
scroll to position [2290, 0]
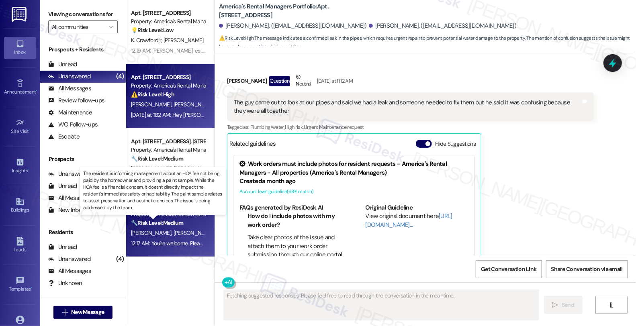
click at [166, 224] on strong "🔧 Risk Level: Medium" at bounding box center [157, 223] width 52 height 7
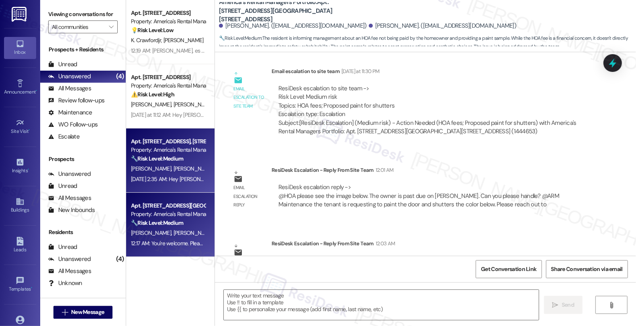
type textarea "Fetching suggested responses. Please feel free to read through the conversation…"
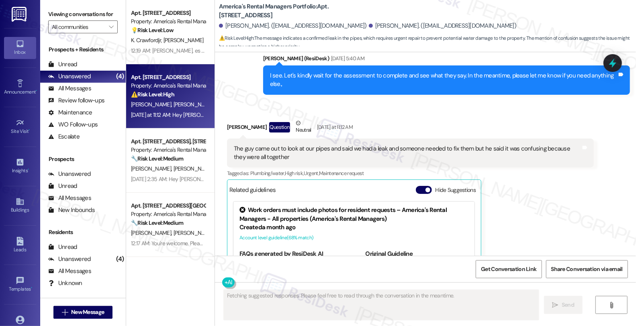
scroll to position [2164, 0]
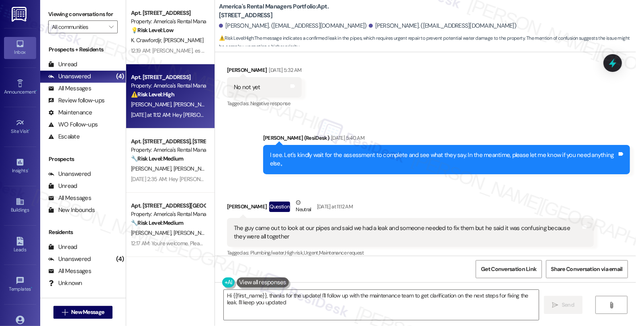
type textarea "Hi {{first_name}}, thanks for the update! I'll follow up with the maintenance t…"
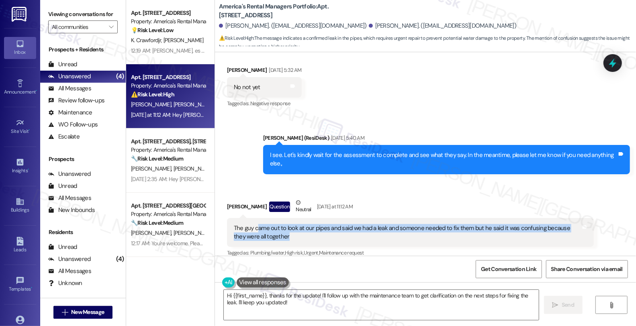
drag, startPoint x: 254, startPoint y: 198, endPoint x: 343, endPoint y: 198, distance: 88.9
click at [343, 224] on div "The guy came out to look at our pipes and said we had a leak and someone needed…" at bounding box center [407, 232] width 347 height 17
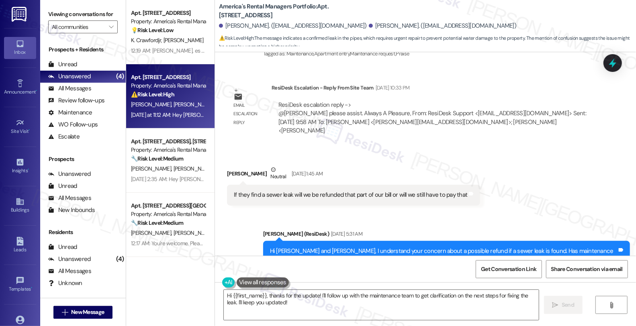
scroll to position [1940, 0]
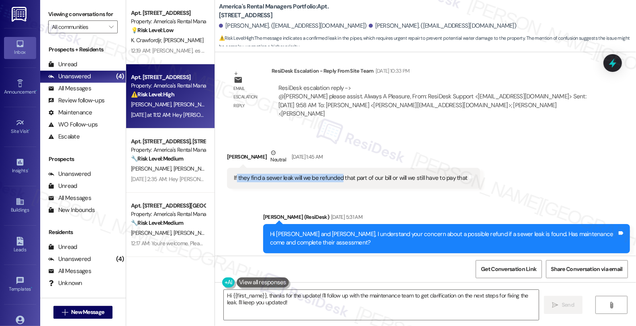
drag, startPoint x: 231, startPoint y: 154, endPoint x: 336, endPoint y: 154, distance: 105.3
click at [336, 174] on div "If they find a sewer leak will we be refunded that part of our bill or will we …" at bounding box center [351, 178] width 234 height 8
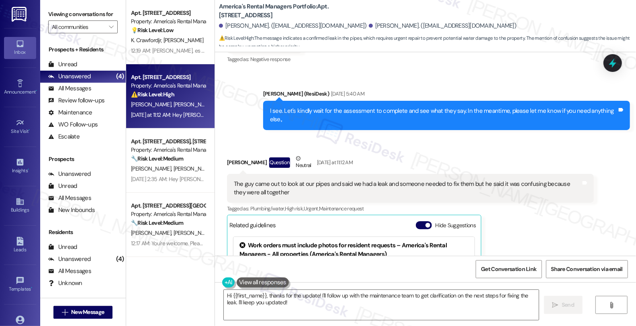
scroll to position [2209, 0]
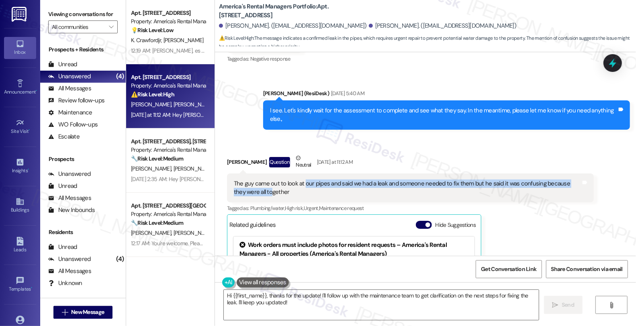
drag, startPoint x: 254, startPoint y: 154, endPoint x: 299, endPoint y: 150, distance: 45.6
click at [299, 180] on div "The guy came out to look at our pipes and said we had a leak and someone needed…" at bounding box center [407, 188] width 347 height 17
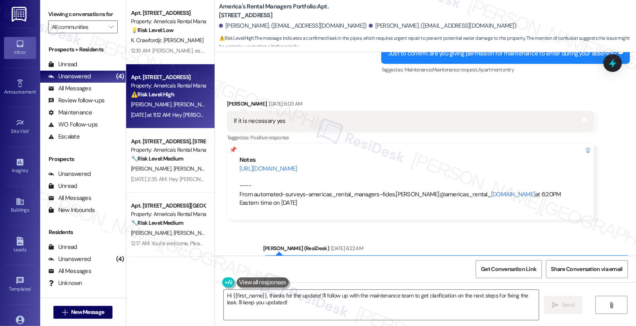
scroll to position [1673, 0]
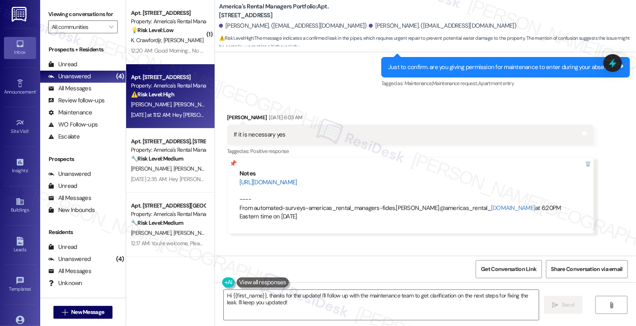
click at [298, 179] on link "[URL][DOMAIN_NAME]" at bounding box center [269, 183] width 58 height 8
click at [543, 95] on div "Received via SMS Alissa Moran Sep 10, 2025 at 6:03 AM If it is necessary yes Ta…" at bounding box center [425, 167] width 421 height 144
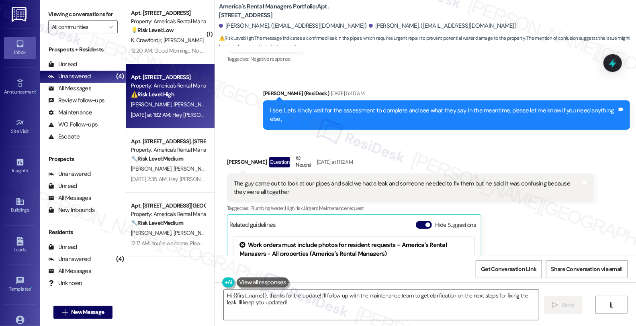
scroll to position [0, 0]
click at [507, 202] on div "Alissa Moran Question Neutral Yesterday at 11:12 AM The guy came out to look at…" at bounding box center [410, 260] width 367 height 212
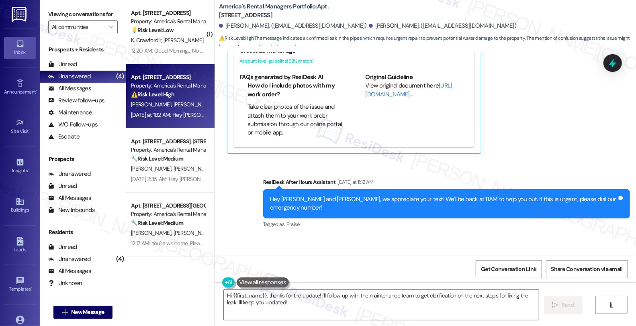
scroll to position [2432, 0]
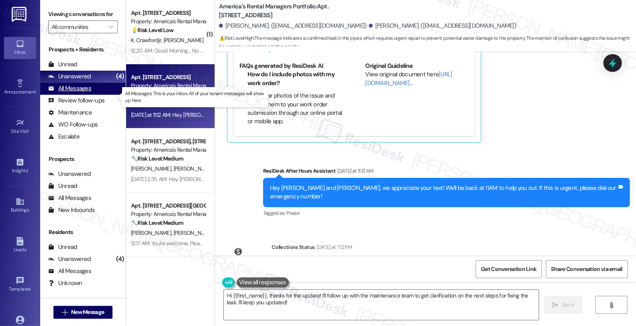
click at [91, 95] on div "All Messages (undefined)" at bounding box center [83, 89] width 86 height 12
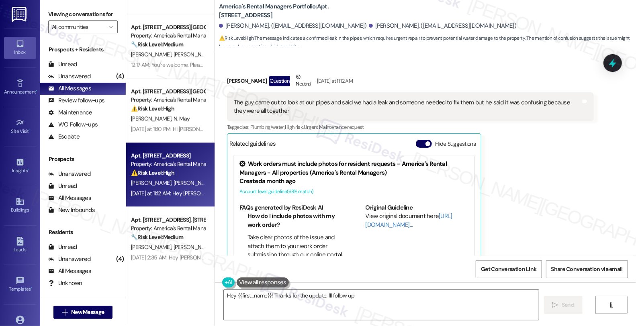
scroll to position [1251, 0]
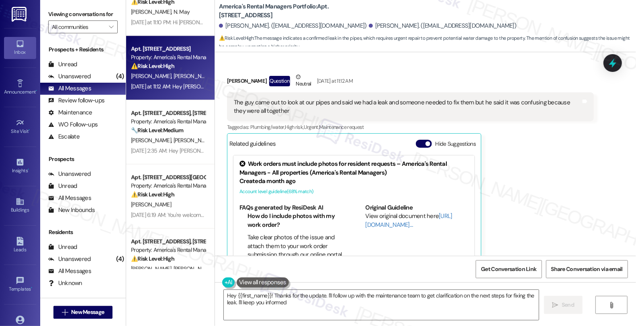
type textarea "Hey {{first_name}}! Thanks for the update. I'll follow up with the maintenance …"
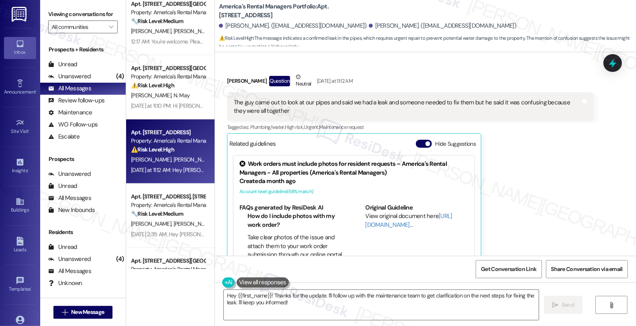
scroll to position [1161, 0]
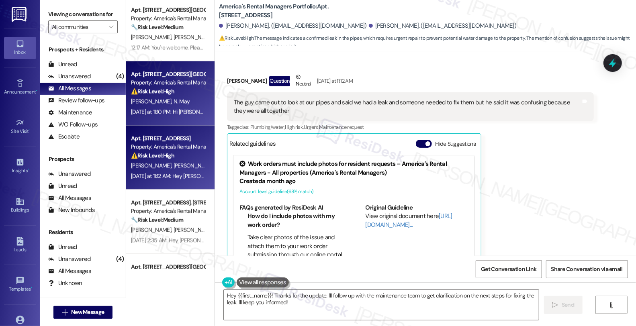
click at [168, 89] on strong "⚠️ Risk Level: High" at bounding box center [152, 91] width 43 height 7
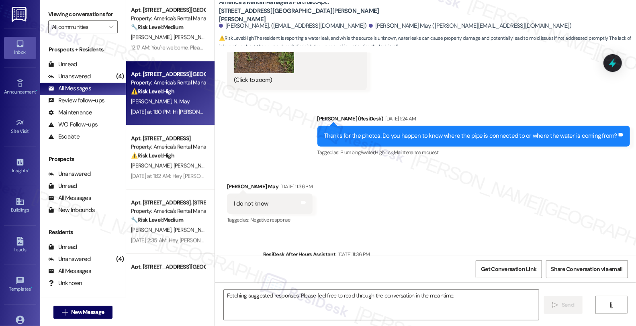
scroll to position [1706, 0]
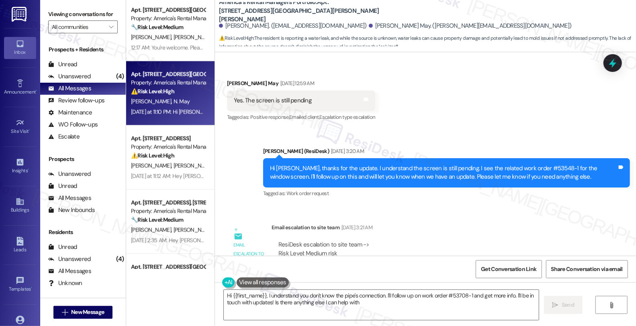
type textarea "Hi {{first_name}}, I understand you don't know the pipe's connection. I'll foll…"
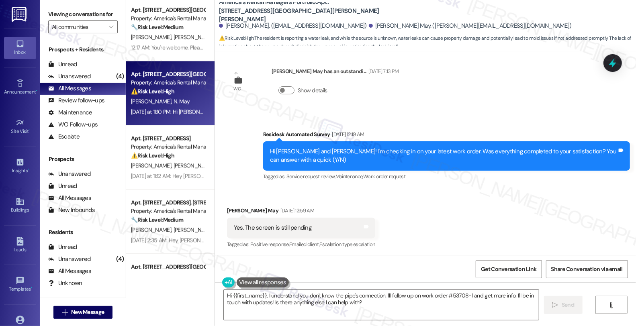
scroll to position [312, 0]
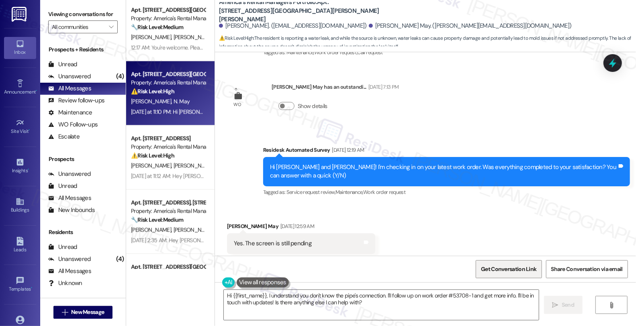
click at [523, 273] on span "Get Conversation Link" at bounding box center [508, 269] width 55 height 8
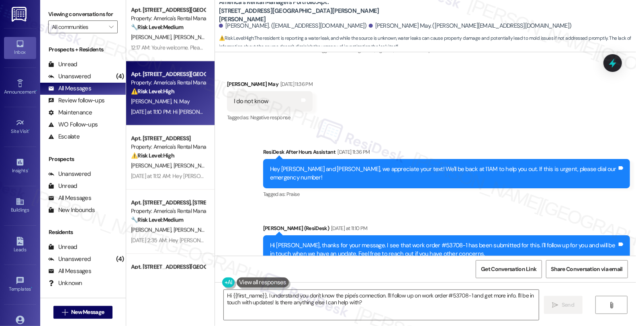
scroll to position [0, 0]
click at [566, 189] on div "Tagged as: Praise Click to highlight conversations about Praise" at bounding box center [446, 195] width 367 height 12
click at [99, 83] on div "Unanswered (4)" at bounding box center [83, 77] width 86 height 12
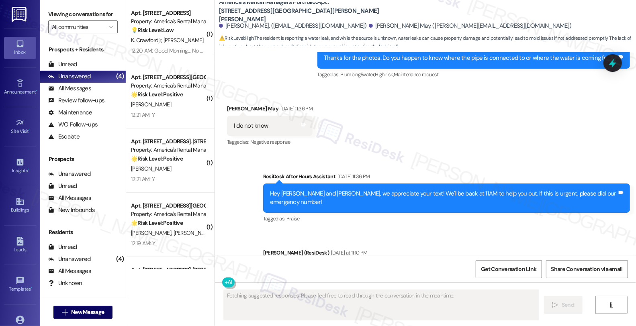
scroll to position [1851, 0]
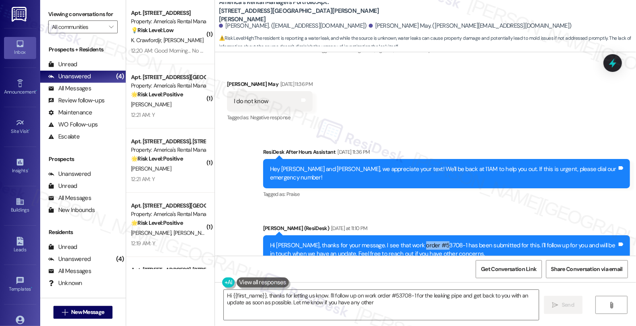
drag, startPoint x: 412, startPoint y: 223, endPoint x: 436, endPoint y: 222, distance: 24.2
click at [436, 242] on div "Hi [PERSON_NAME], thanks for your message. I see that work order #53708-1 has b…" at bounding box center [443, 250] width 347 height 17
copy div "53708-1"
type textarea "Hi {{first_name}}, thanks for letting us know. I'll follow up on work order #53…"
click at [617, 64] on icon at bounding box center [613, 63] width 14 height 14
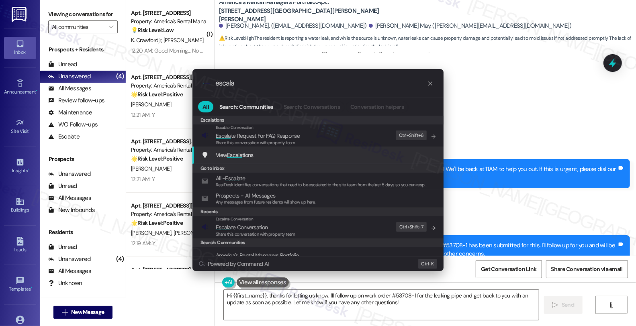
type input "escala"
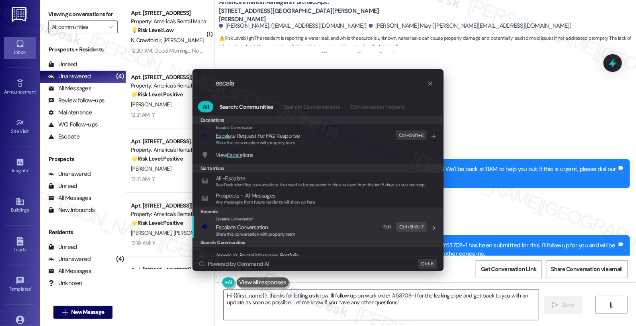
click at [263, 222] on div "Escalate Conversation" at bounding box center [256, 219] width 80 height 6
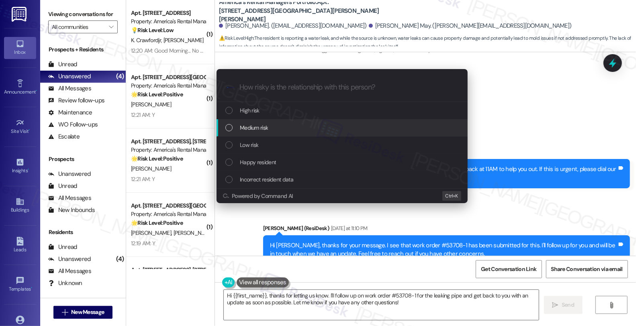
click at [258, 132] on span "Medium risk" at bounding box center [254, 127] width 28 height 9
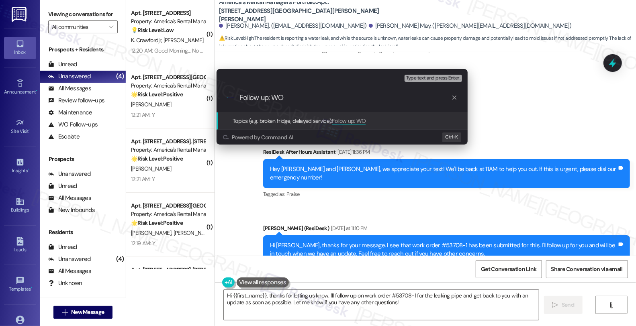
paste input "53708-1"
click at [285, 99] on input "Follow up: WO 53708-1" at bounding box center [346, 98] width 212 height 8
click at [322, 99] on input "Follow up: WO #53708-1" at bounding box center [346, 98] width 212 height 8
type input "Follow up: WO #53708-1 (external pipe leak)"
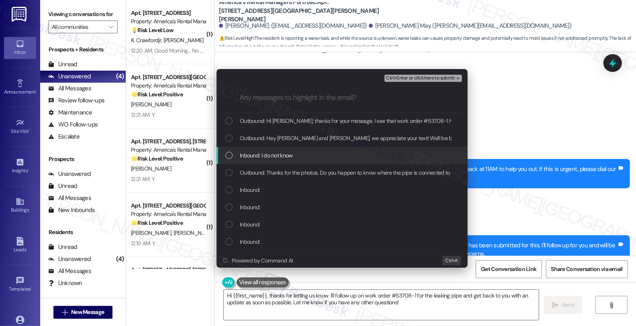
click at [262, 150] on div "Inbound: I do not know" at bounding box center [342, 155] width 251 height 17
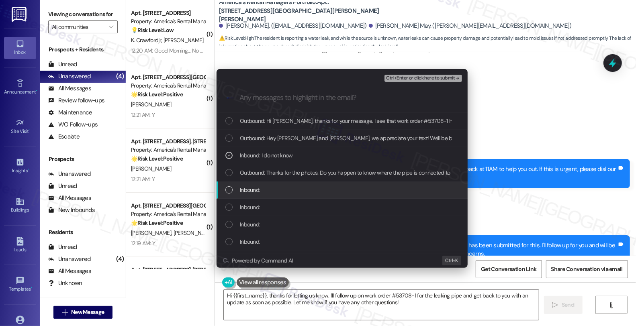
click at [259, 187] on span "Inbound:" at bounding box center [250, 190] width 20 height 9
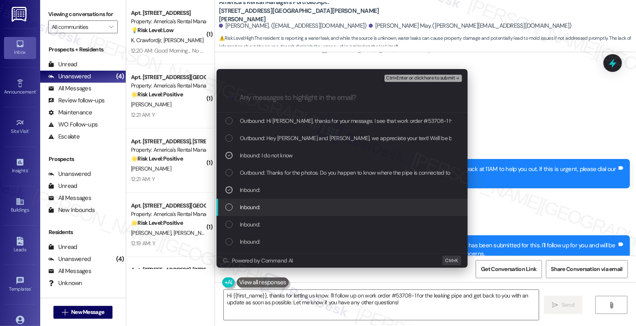
click at [252, 207] on span "Inbound:" at bounding box center [250, 207] width 20 height 9
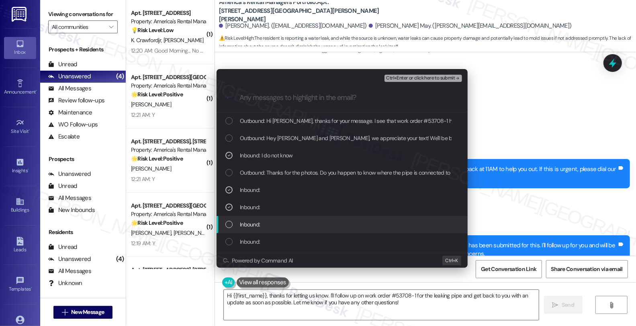
click at [253, 228] on span "Inbound:" at bounding box center [250, 224] width 20 height 9
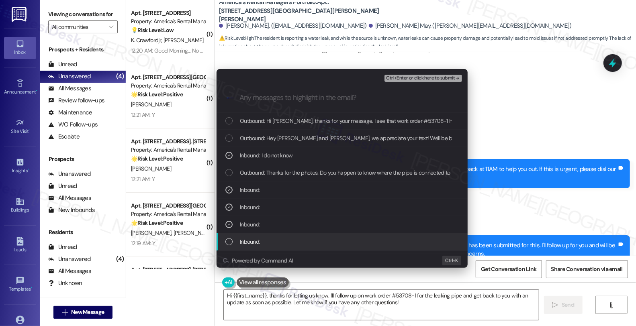
click at [253, 246] on span "Inbound:" at bounding box center [250, 242] width 20 height 9
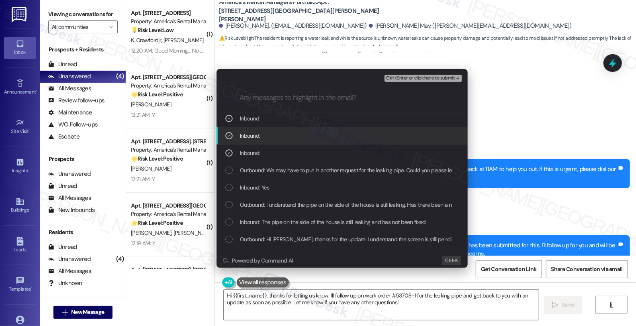
scroll to position [89, 0]
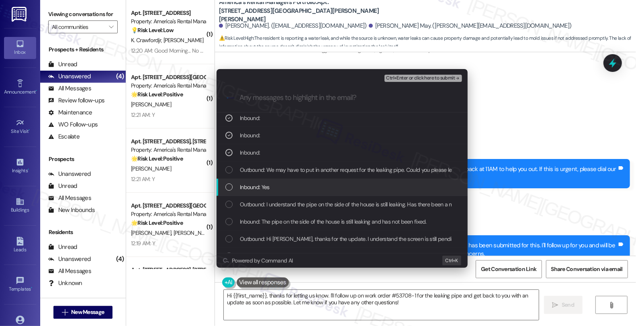
click at [267, 183] on span "Inbound: Yes" at bounding box center [255, 187] width 30 height 9
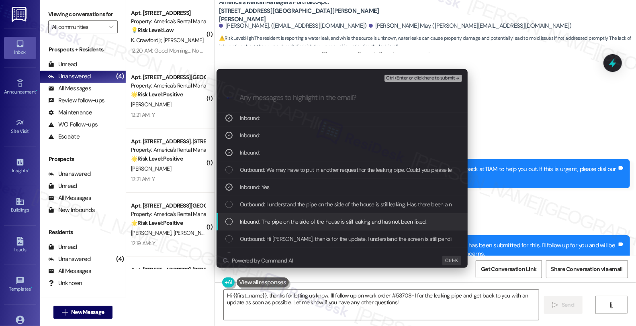
click at [280, 222] on span "Inbound: The pipe on the side of the house is still leaking and has not been fi…" at bounding box center [333, 222] width 187 height 9
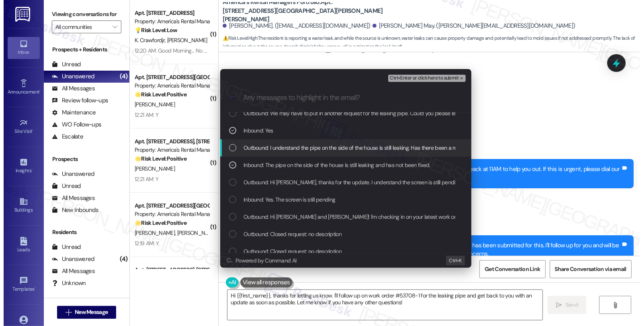
scroll to position [179, 0]
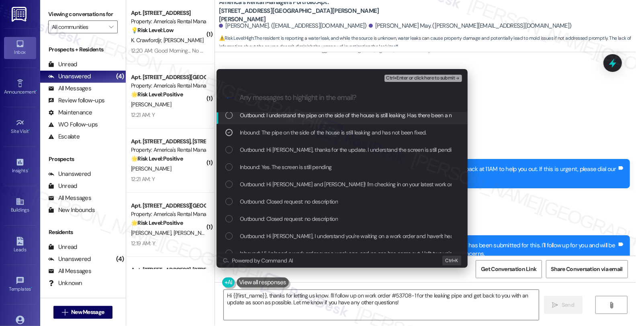
click at [406, 76] on span "Ctrl+Enter or click here to submit" at bounding box center [420, 79] width 69 height 6
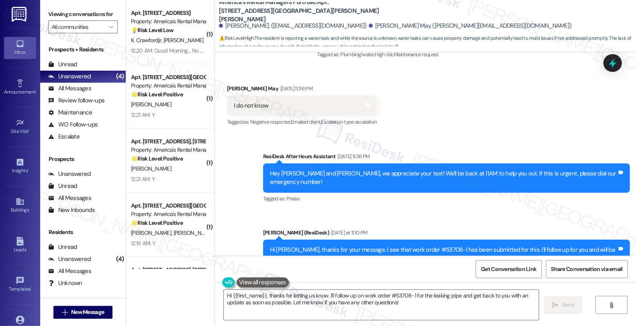
scroll to position [1851, 0]
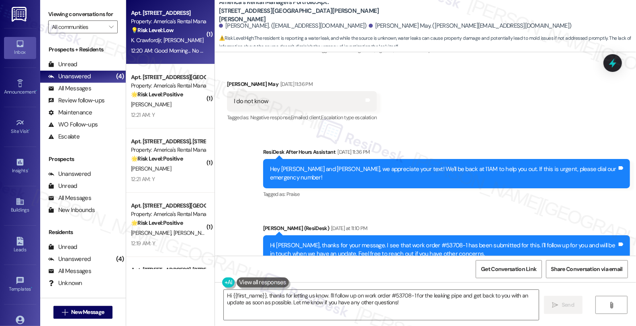
click at [194, 29] on div "💡 Risk Level: Low The resident clarifies that the initial message was a mistake…" at bounding box center [168, 30] width 74 height 8
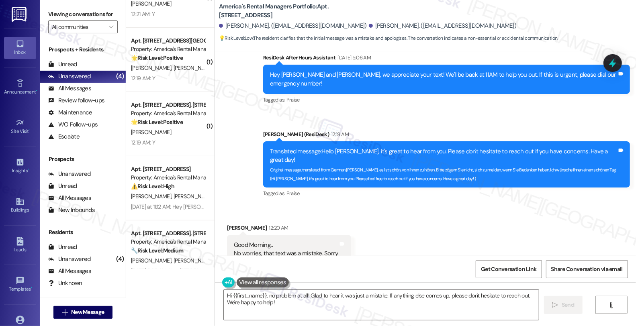
scroll to position [181, 0]
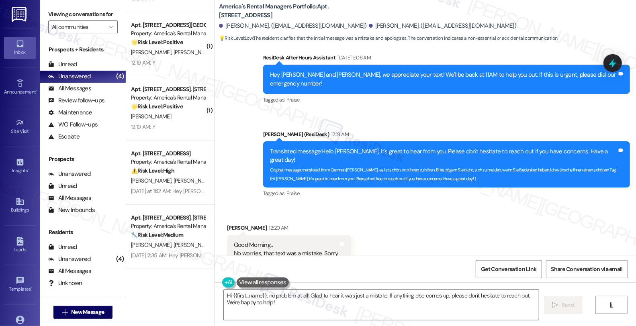
click at [227, 224] on div "Shayla Crawford 12:20 AM" at bounding box center [289, 229] width 124 height 11
copy div "Shayla"
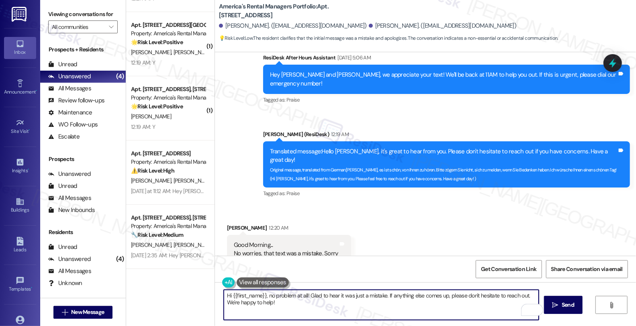
drag, startPoint x: 262, startPoint y: 296, endPoint x: 228, endPoint y: 296, distance: 34.6
click at [228, 296] on textarea "Hi {{first_name}}, no problem at all! Glad to hear it was just a mistake. If an…" at bounding box center [381, 305] width 315 height 30
paste textarea "Shayla"
click at [232, 304] on textarea "Hi Shayla, no problem at all! Glad to hear it was just a mistake. If anything e…" at bounding box center [381, 305] width 315 height 30
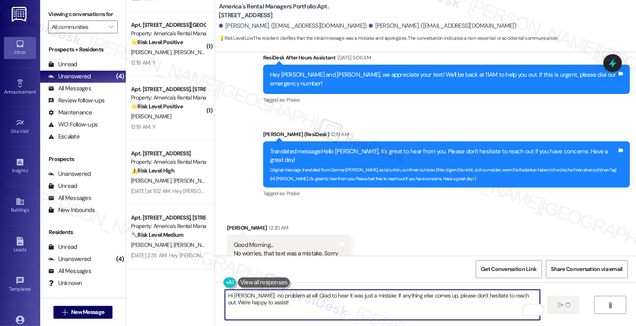
type textarea "Hi Shayla, no problem at all! Glad to hear it was just a mistake. If anything e…"
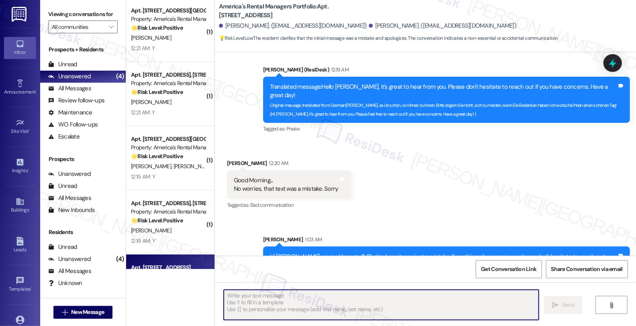
scroll to position [0, 0]
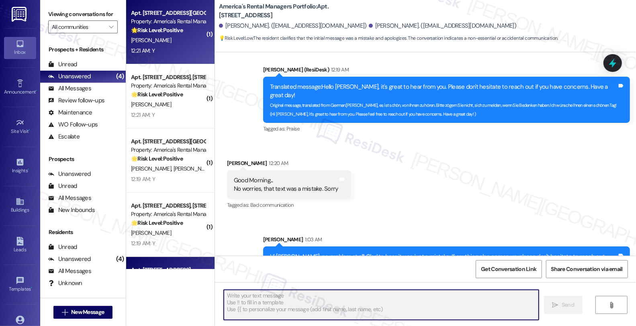
click at [175, 26] on div "🌟 Risk Level: Positive This is a follow-up message to ensure resident satisfact…" at bounding box center [168, 30] width 74 height 8
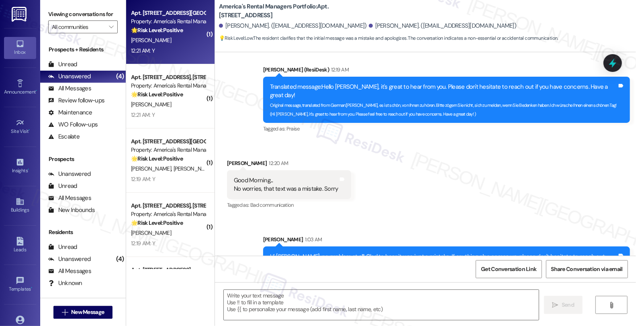
type textarea "Fetching suggested responses. Please feel free to read through the conversation…"
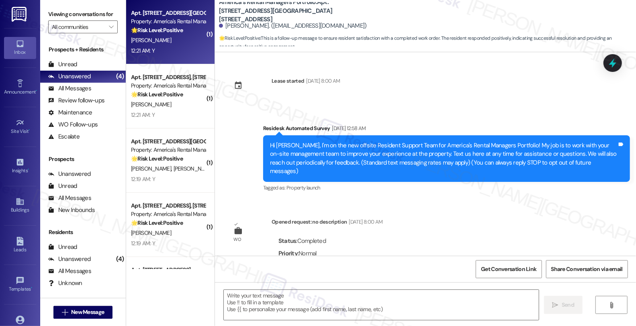
scroll to position [159, 0]
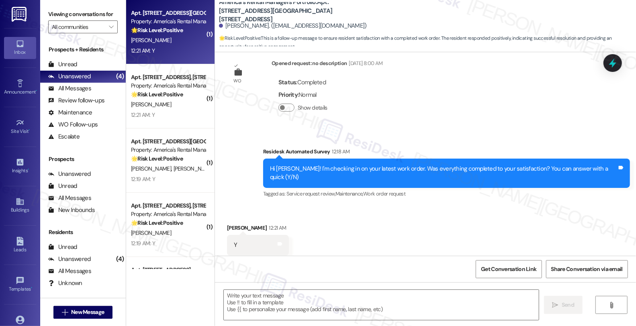
type textarea "Fetching suggested responses. Please feel free to read through the conversation…"
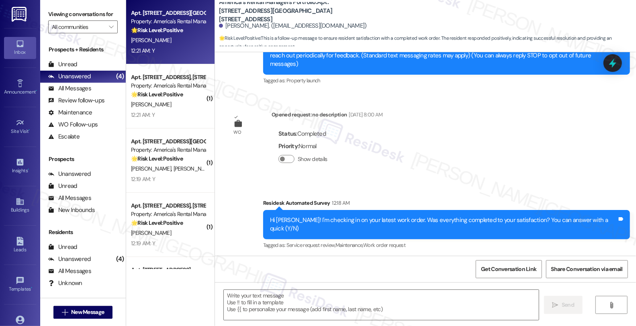
scroll to position [159, 0]
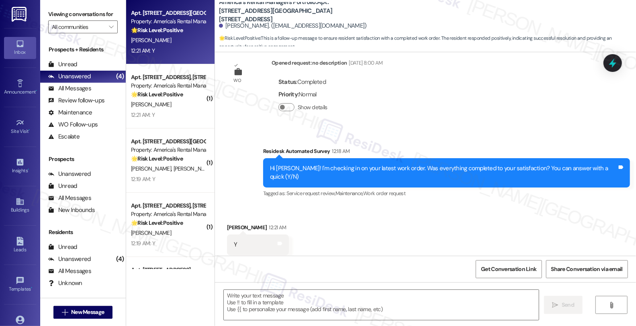
click at [462, 235] on div "Received via SMS Travis Agee 12:21 AM Y Tags and notes Tagged as: Positive resp…" at bounding box center [425, 239] width 421 height 68
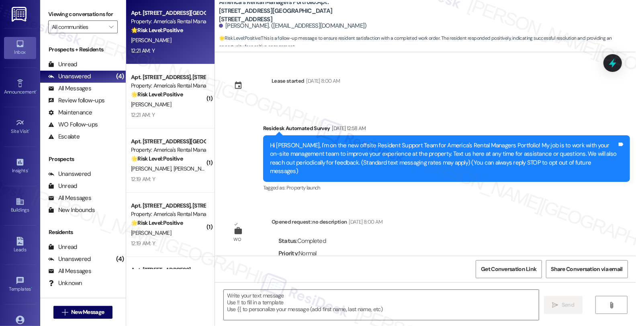
scroll to position [0, 0]
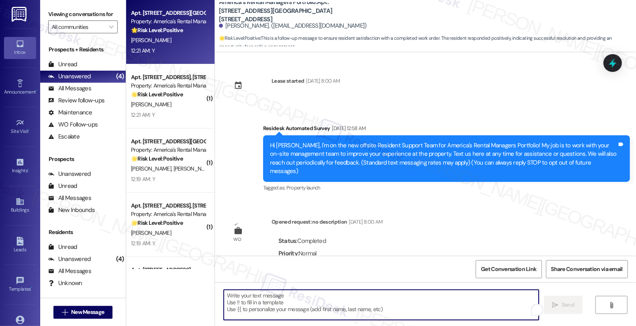
click at [318, 310] on textarea "To enrich screen reader interactions, please activate Accessibility in Grammarl…" at bounding box center [381, 305] width 315 height 30
paste textarea ", it’s great to hear from you, and I’m glad your latest work order has been com…"
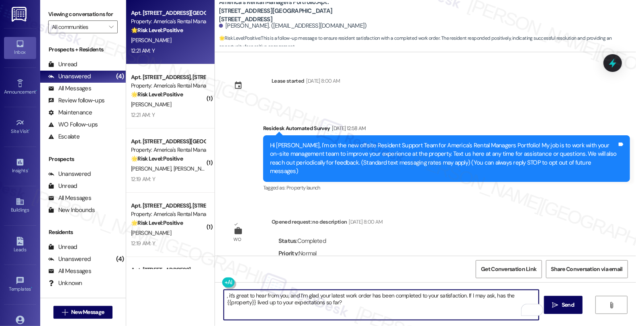
drag, startPoint x: 223, startPoint y: 296, endPoint x: 207, endPoint y: 296, distance: 16.5
click at [207, 296] on div "Apt. 4112 Seabrook Lane, 4112 Seabrook Lane Property: America's Rental Managers…" at bounding box center [381, 163] width 510 height 326
type textarea "It’s great to hear from you, and I’m glad your latest work order has been compl…"
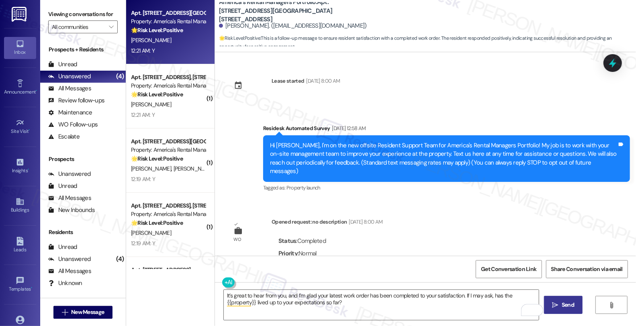
click at [576, 310] on button " Send" at bounding box center [563, 305] width 39 height 18
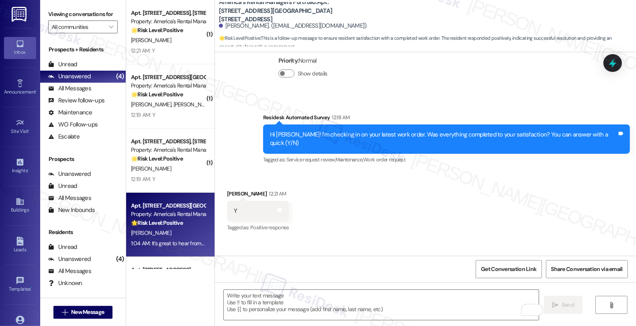
scroll to position [224, 0]
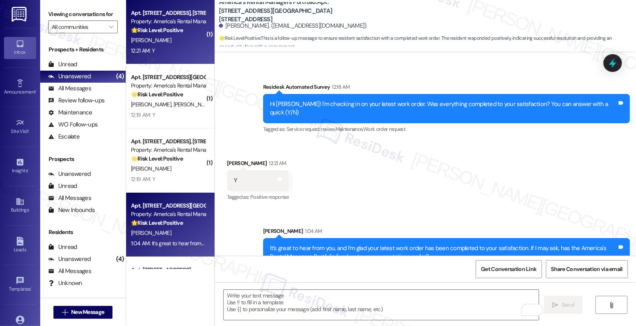
click at [180, 29] on div "🌟 Risk Level: Positive The resident responded positively to a satisfaction chec…" at bounding box center [168, 30] width 74 height 8
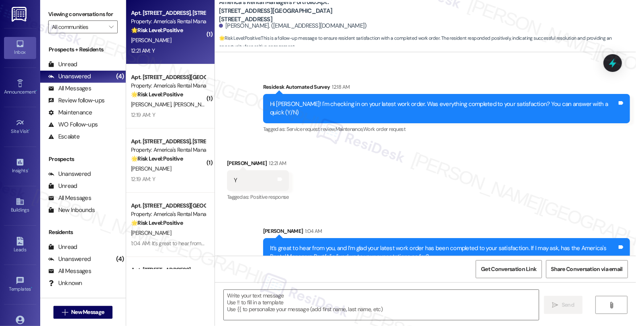
type textarea "Fetching suggested responses. Please feel free to read through the conversation…"
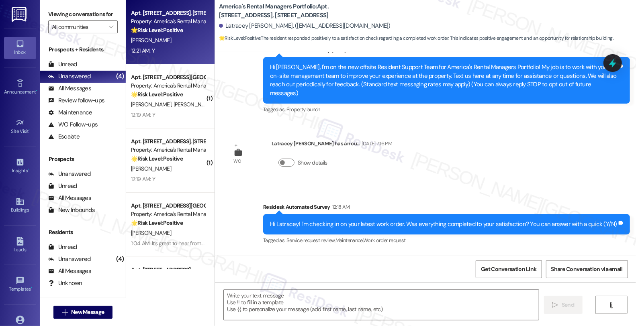
scroll to position [150, 0]
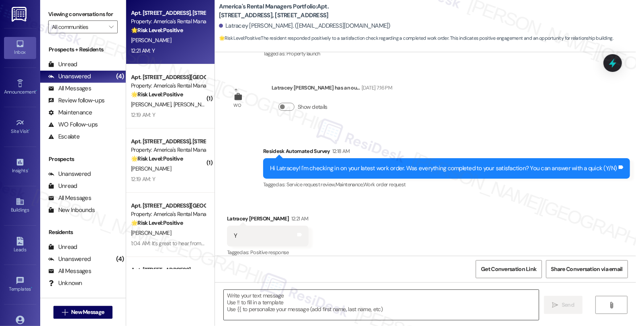
click at [271, 300] on textarea at bounding box center [381, 305] width 315 height 30
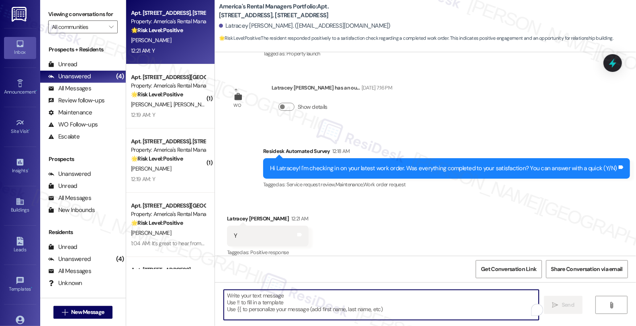
paste textarea ", it’s great to hear from you, and I’m glad your latest work order has been com…"
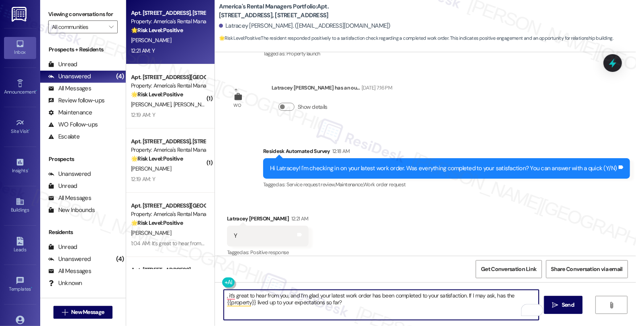
drag, startPoint x: 295, startPoint y: 296, endPoint x: 198, endPoint y: 295, distance: 97.3
click at [198, 295] on div "Apt. 206 Cotton Bayou Drive, 206 Cotton Bayou Drive Property: America's Rental …" at bounding box center [381, 163] width 510 height 326
type textarea "I’m glad your latest work order has been completed to your satisfaction. If I m…"
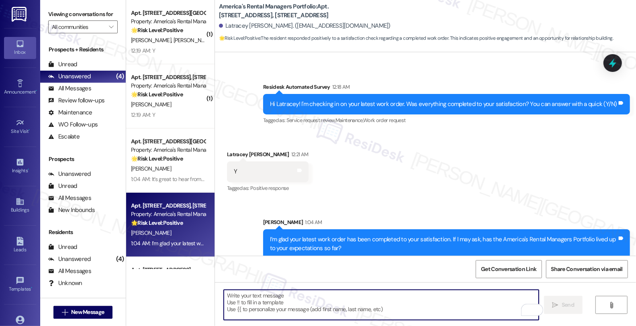
scroll to position [0, 0]
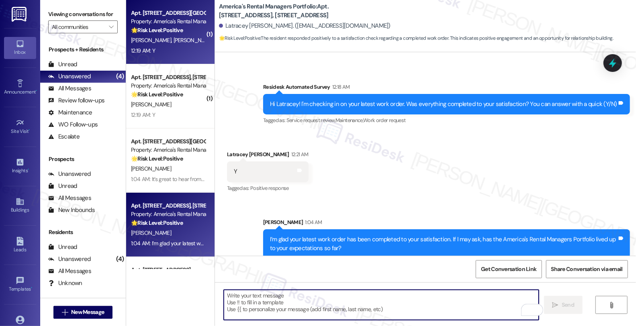
click at [164, 34] on div "🌟 Risk Level: Positive The message is a simple confirmation of work order satis…" at bounding box center [168, 30] width 74 height 8
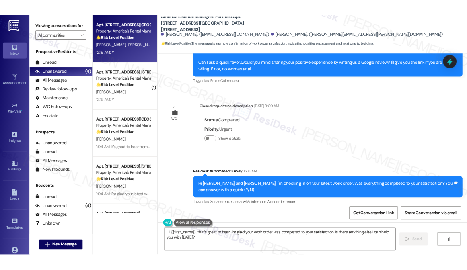
scroll to position [697, 0]
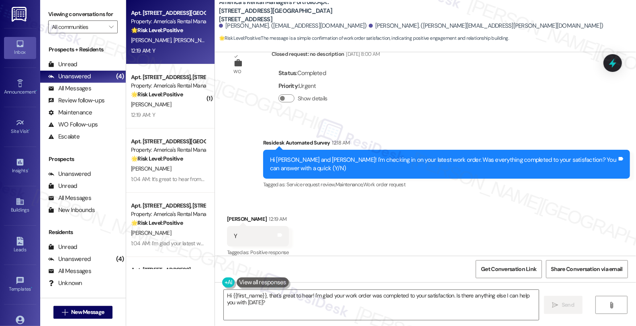
click at [227, 215] on div "Savanah Thomas 12:19 AM" at bounding box center [258, 220] width 62 height 11
copy div "Savanah"
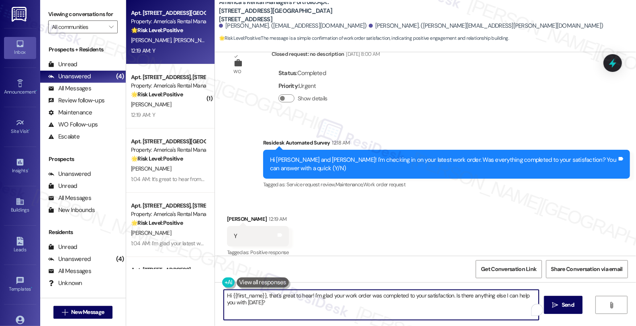
drag, startPoint x: 228, startPoint y: 298, endPoint x: 260, endPoint y: 296, distance: 32.3
click at [260, 296] on textarea "Hi {{first_name}}, that's great to hear! I'm glad your work order was completed…" at bounding box center [381, 305] width 315 height 30
paste textarea "Savanah"
click at [399, 303] on textarea "Hi Savanah, that's great to hear! I'm glad your work order was completed to you…" at bounding box center [381, 305] width 315 height 30
click at [423, 179] on div "Tagged as: Service request review , Click to highlight conversations about Serv…" at bounding box center [446, 185] width 367 height 12
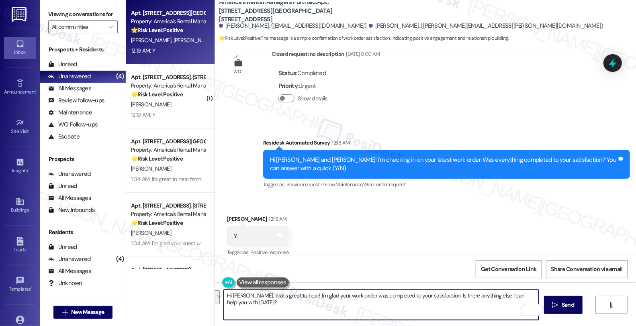
drag, startPoint x: 436, startPoint y: 296, endPoint x: 468, endPoint y: 317, distance: 38.4
click at [468, 317] on textarea "Hi Savanah, that's great to hear! I'm glad your work order was completed to you…" at bounding box center [381, 305] width 315 height 30
click at [237, 303] on textarea "Hi Savanah, that's great to hear! I'm glad your work order was completed to you…" at bounding box center [381, 305] width 315 height 30
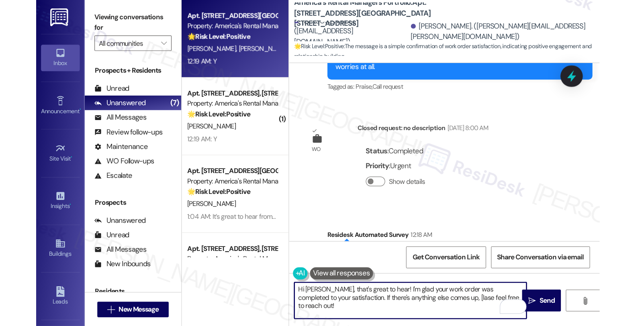
scroll to position [749, 0]
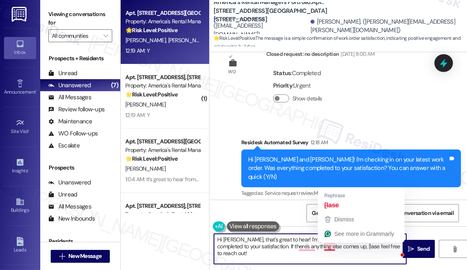
click at [330, 250] on textarea "Hi Savanah, that's great to hear! I'm glad your work order was completed to you…" at bounding box center [310, 249] width 192 height 30
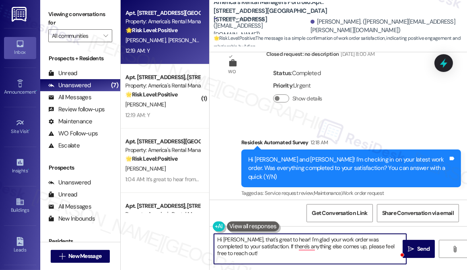
click at [259, 248] on textarea "Hi Savanah, that's great to hear! I'm glad your work order was completed to you…" at bounding box center [310, 249] width 192 height 30
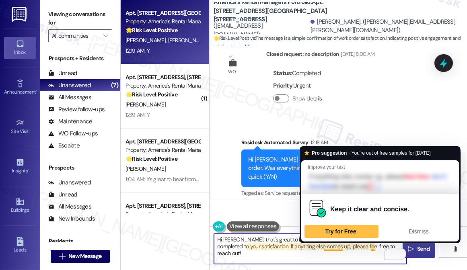
type textarea "Hi Savanah, that's great to hear! I'm glad your work order was completed to you…"
click at [414, 250] on icon "" at bounding box center [411, 249] width 6 height 6
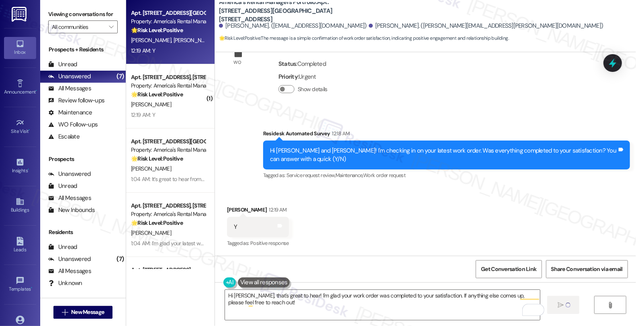
scroll to position [697, 0]
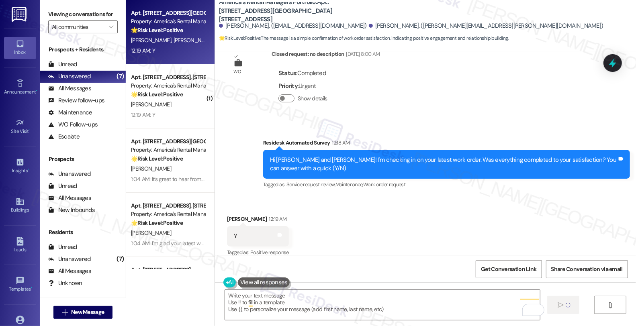
type textarea "Fetching suggested responses. Please feel free to read through the conversation…"
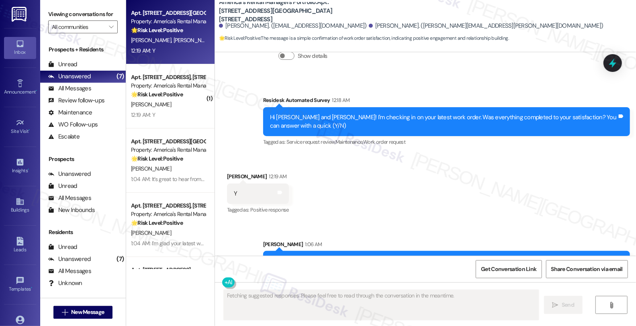
scroll to position [762, 0]
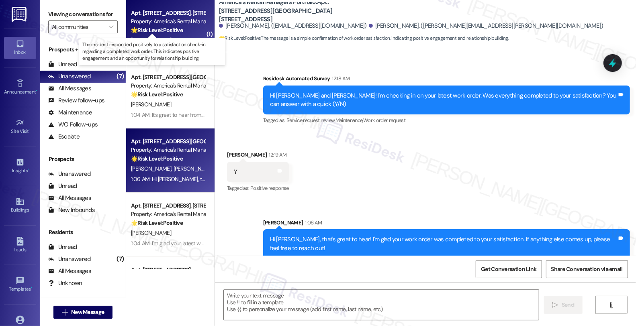
click at [160, 27] on strong "🌟 Risk Level: Positive" at bounding box center [157, 30] width 52 height 7
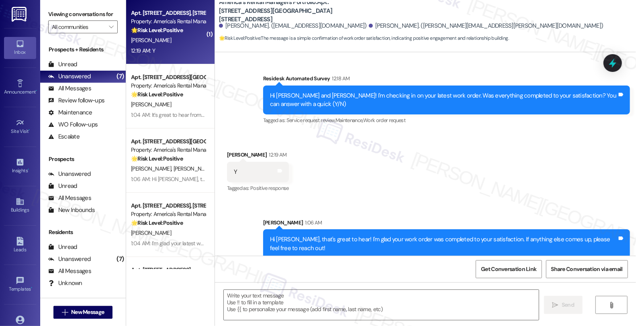
type textarea "Fetching suggested responses. Please feel free to read through the conversation…"
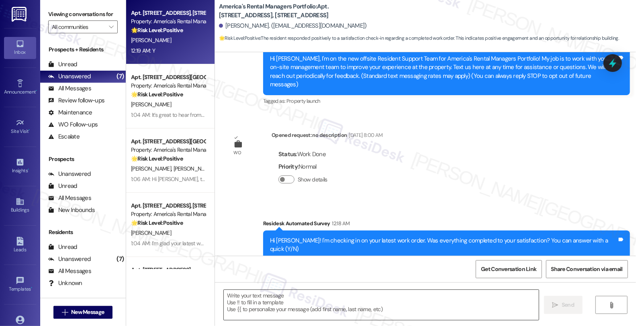
scroll to position [159, 0]
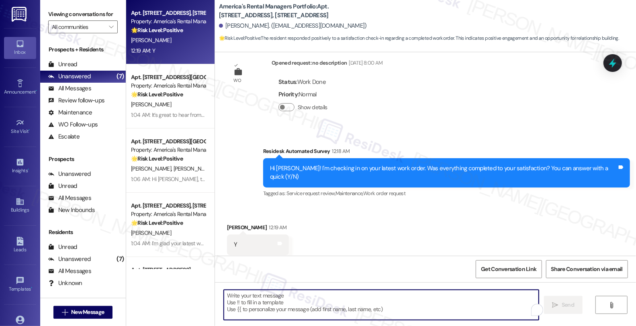
click at [336, 308] on textarea "To enrich screen reader interactions, please activate Accessibility in Grammarl…" at bounding box center [381, 305] width 315 height 30
paste textarea "Savanah"
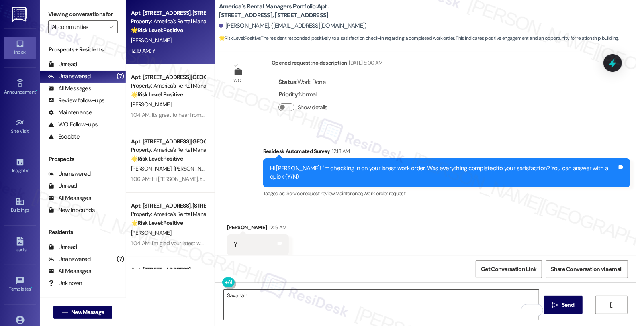
click at [374, 302] on textarea "Savanah" at bounding box center [381, 305] width 315 height 30
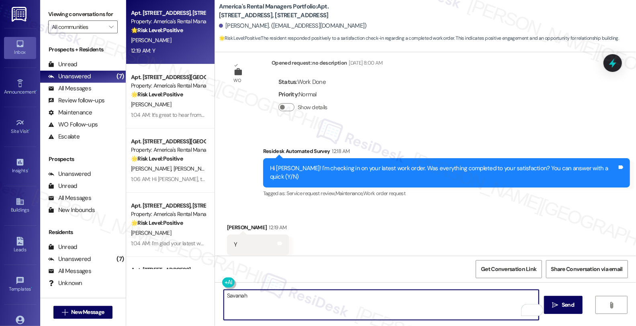
paste textarea "I’m glad your latest work order has been completed to your satisfaction. If I m…"
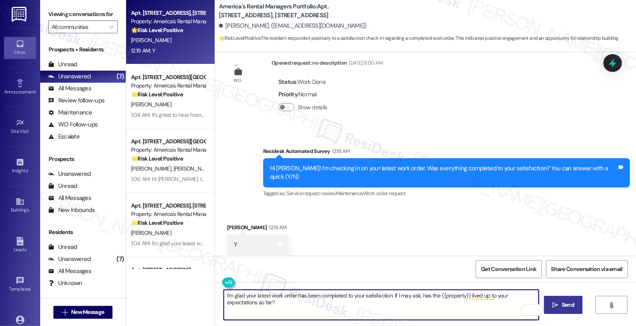
type textarea "I’m glad your latest work order has been completed to your satisfaction. If I m…"
click at [569, 300] on button " Send" at bounding box center [563, 305] width 39 height 18
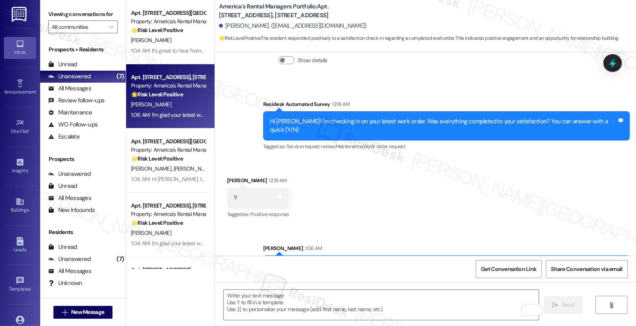
scroll to position [224, 0]
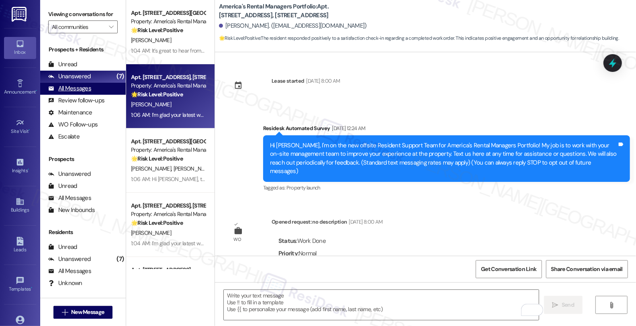
scroll to position [224, 0]
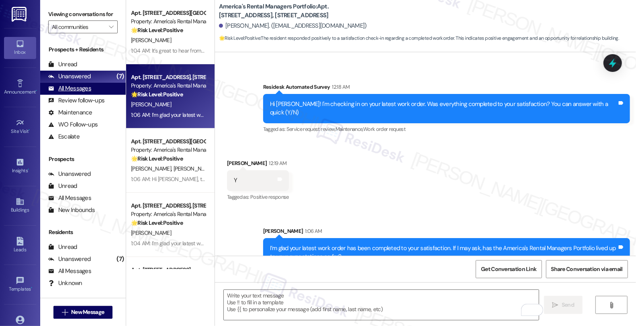
click at [82, 93] on div "All Messages" at bounding box center [69, 88] width 43 height 8
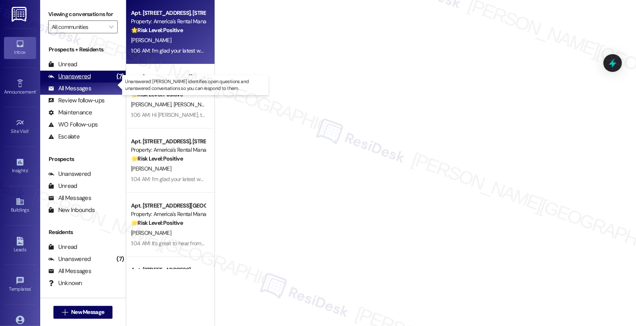
click at [85, 81] on div "Unanswered" at bounding box center [69, 76] width 43 height 8
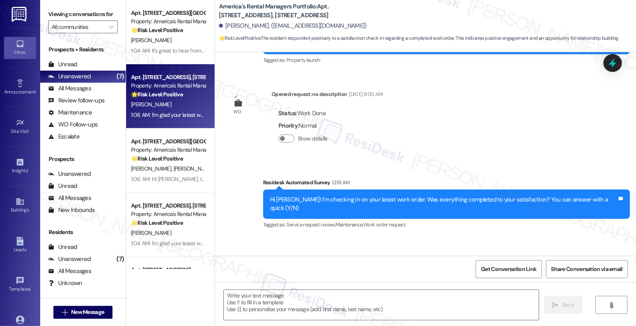
type textarea "Fetching suggested responses. Please feel free to read through the conversation…"
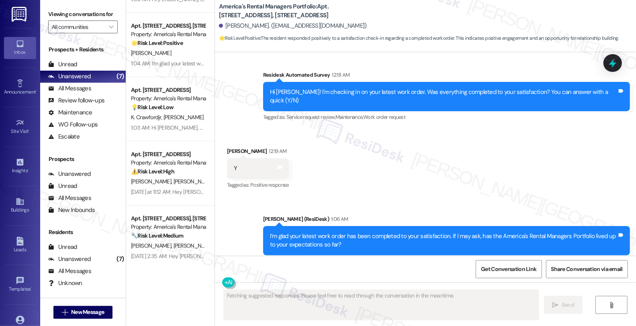
scroll to position [181, 0]
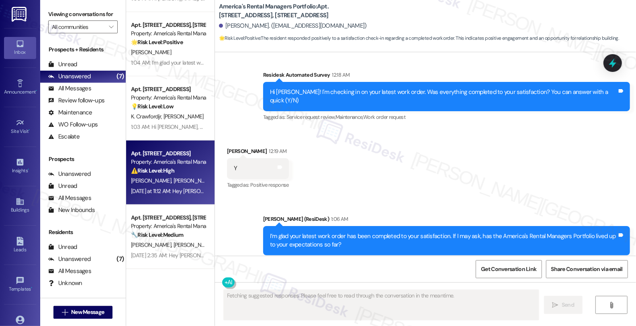
click at [174, 177] on div "[PERSON_NAME] [PERSON_NAME]" at bounding box center [168, 181] width 76 height 10
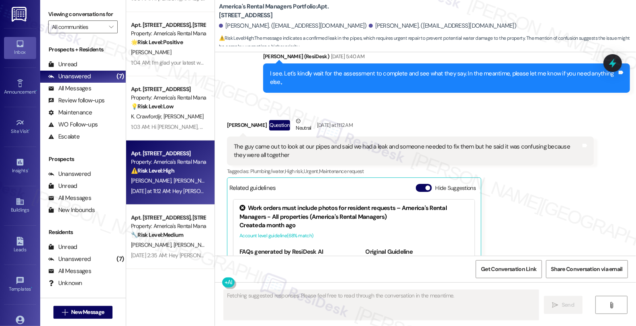
scroll to position [2245, 0]
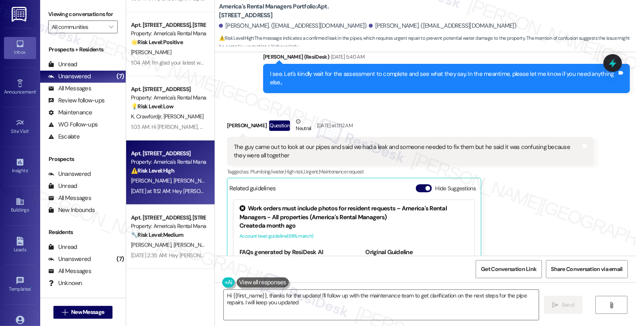
type textarea "Hi {{first_name}}, thanks for the update! I'll follow up with the maintenance t…"
click at [521, 166] on div "Tagged as: Plumbing/water , Click to highlight conversations about Plumbing/wat…" at bounding box center [410, 172] width 367 height 12
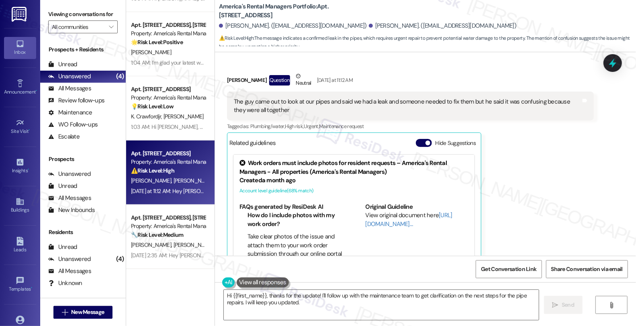
scroll to position [2253, 0]
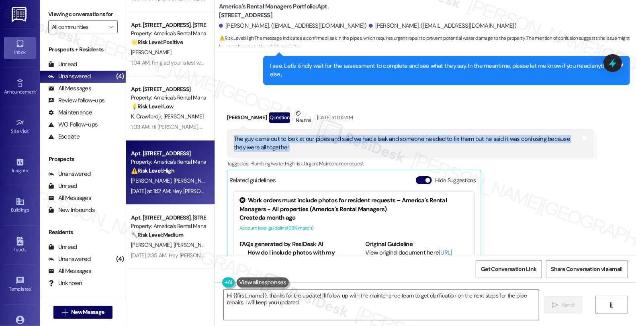
drag, startPoint x: 279, startPoint y: 113, endPoint x: 216, endPoint y: 102, distance: 63.4
click at [221, 103] on div "Received via SMS Alissa Moran Question Neutral Yesterday at 11:12 AM The guy ca…" at bounding box center [410, 215] width 379 height 224
